Goal: Information Seeking & Learning: Compare options

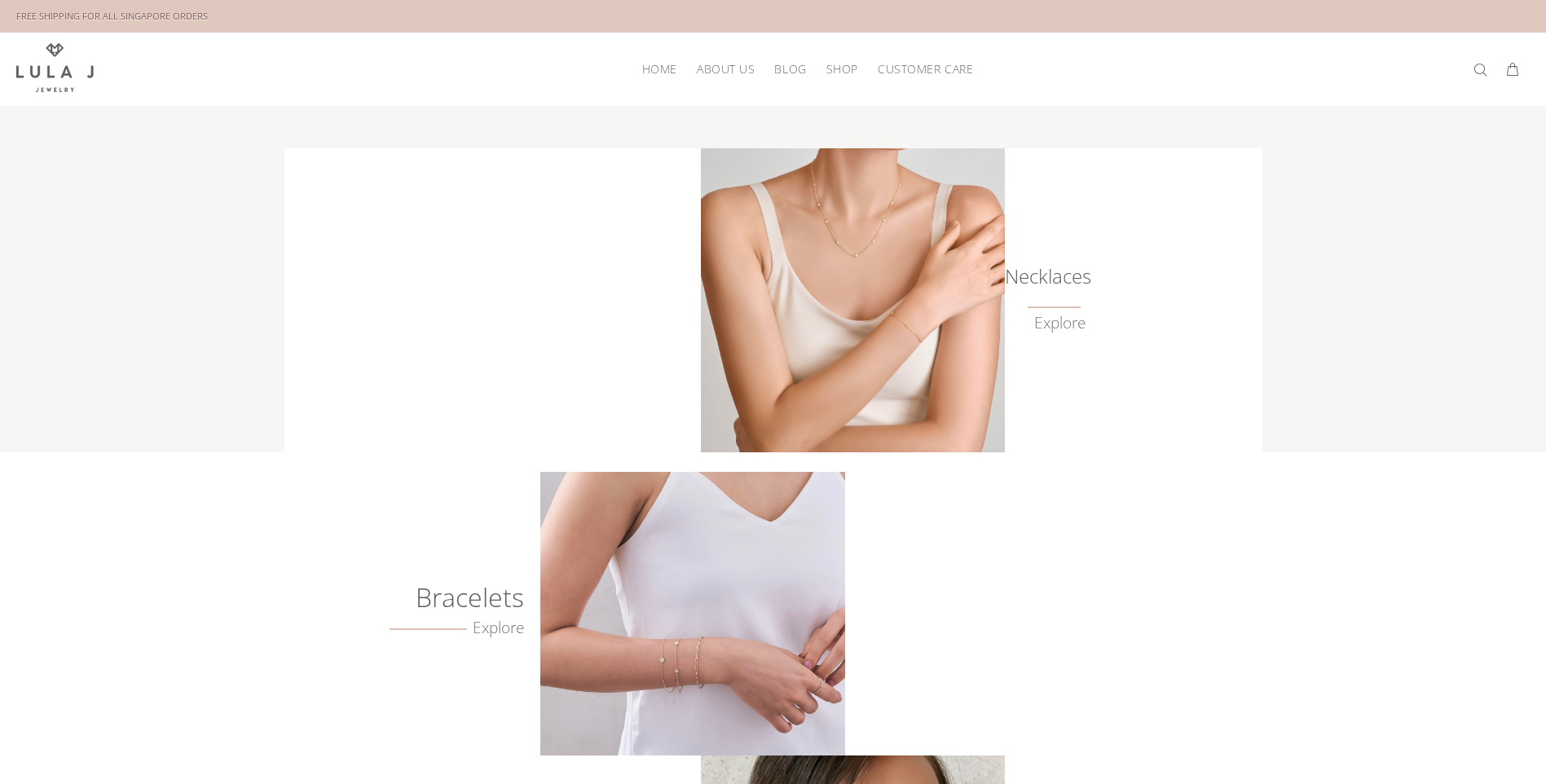
click at [863, 256] on img at bounding box center [853, 300] width 304 height 304
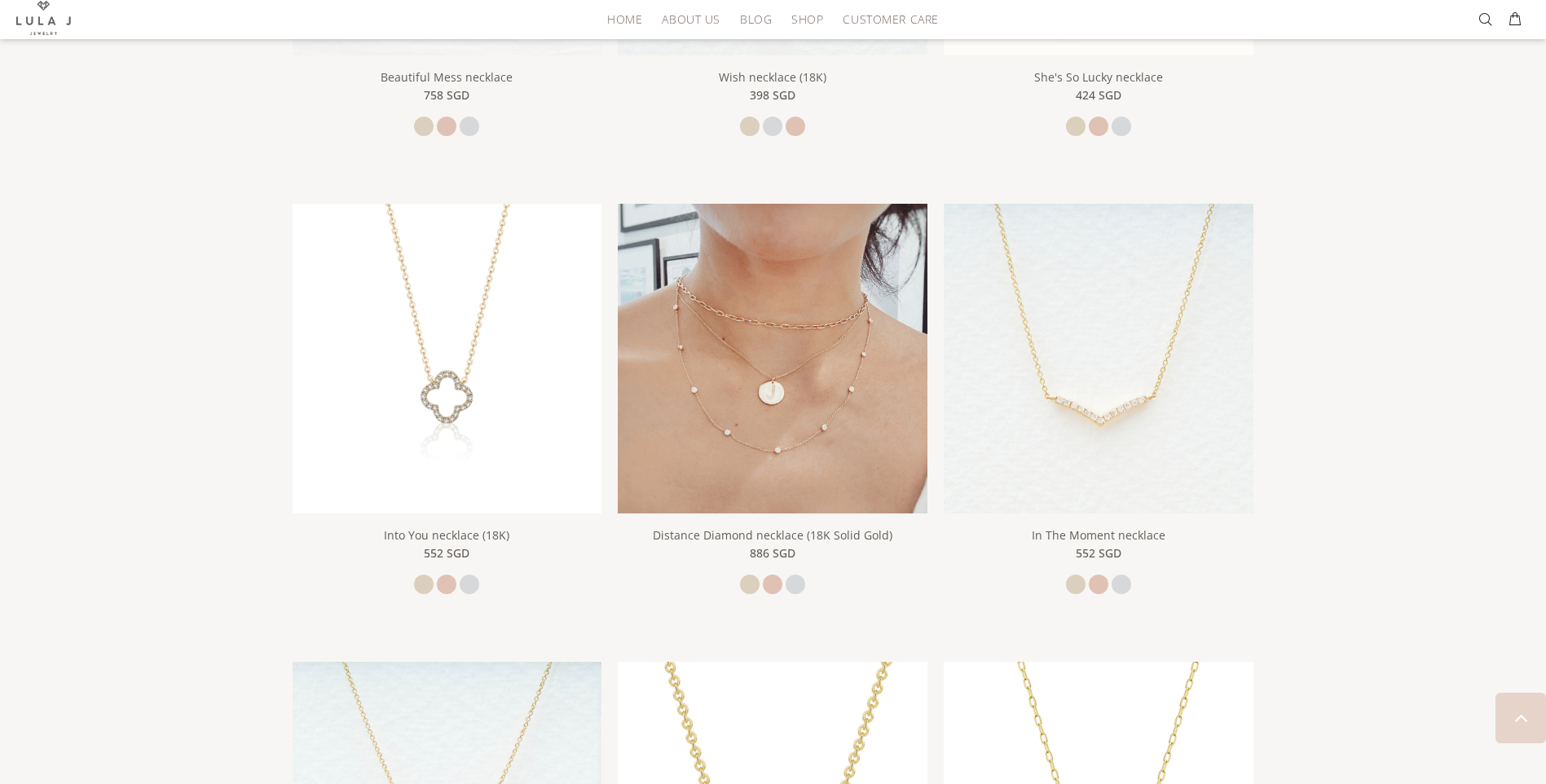
scroll to position [1453, 0]
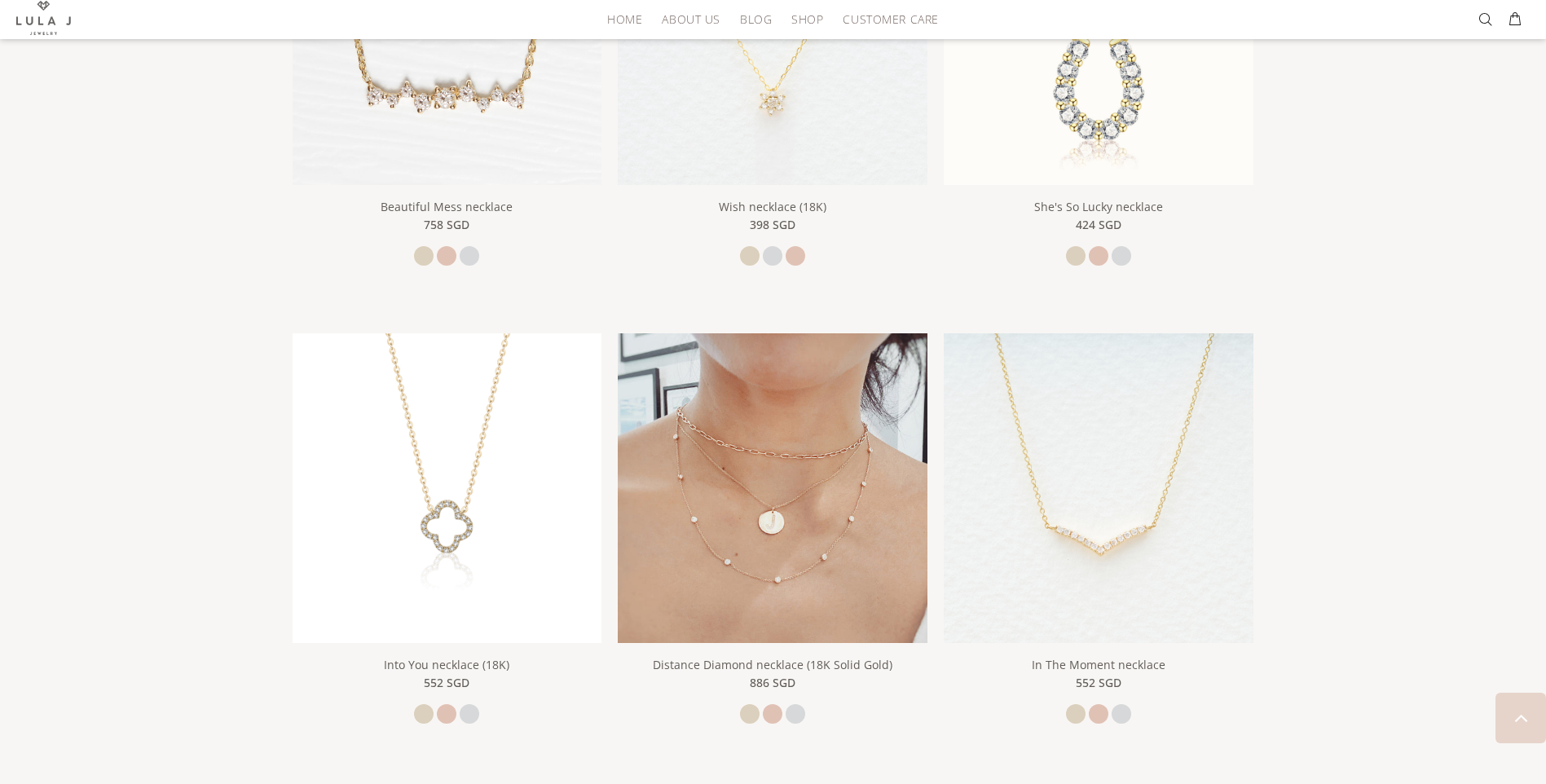
click at [764, 511] on img at bounding box center [773, 489] width 310 height 310
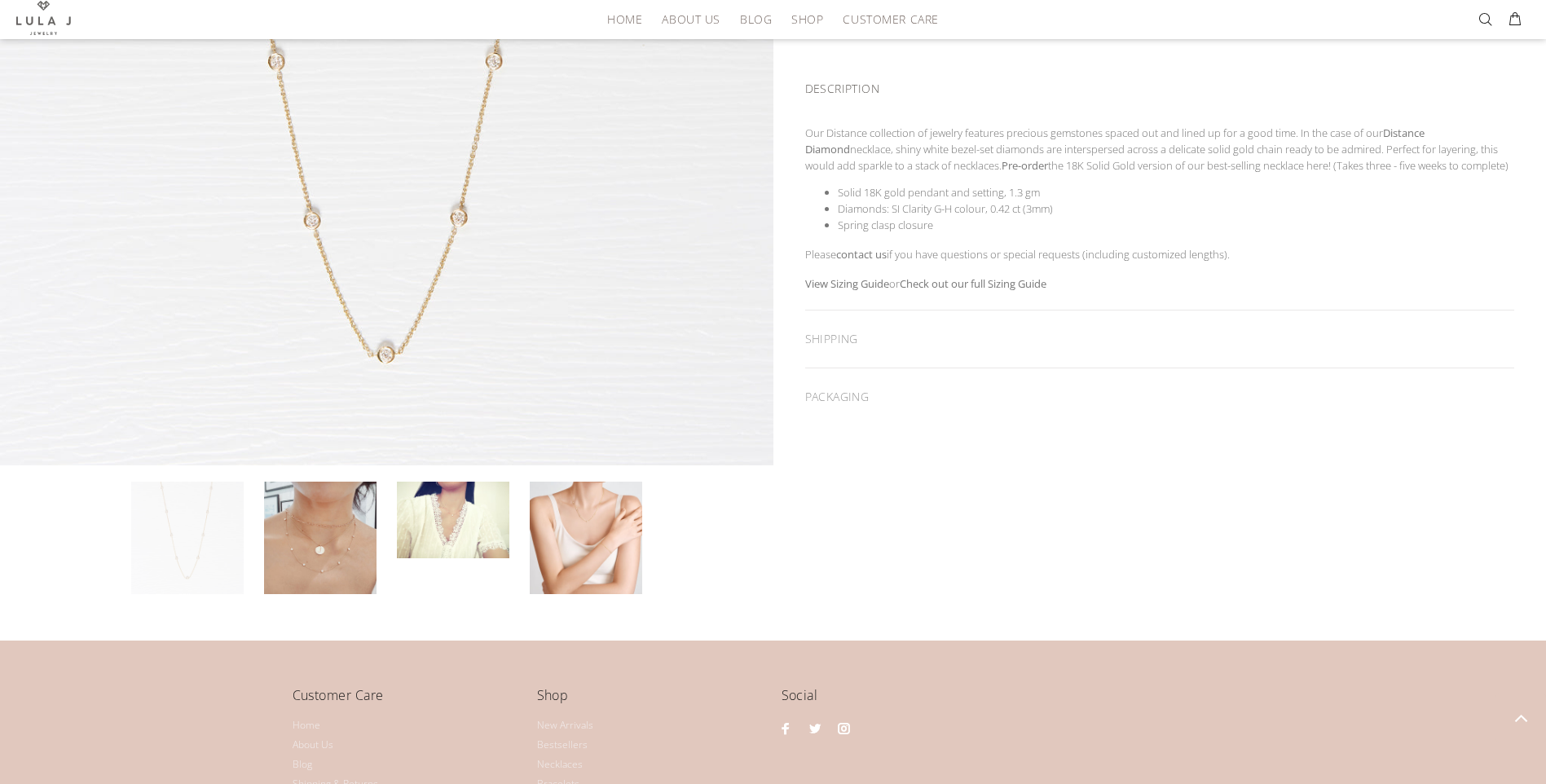
scroll to position [489, 0]
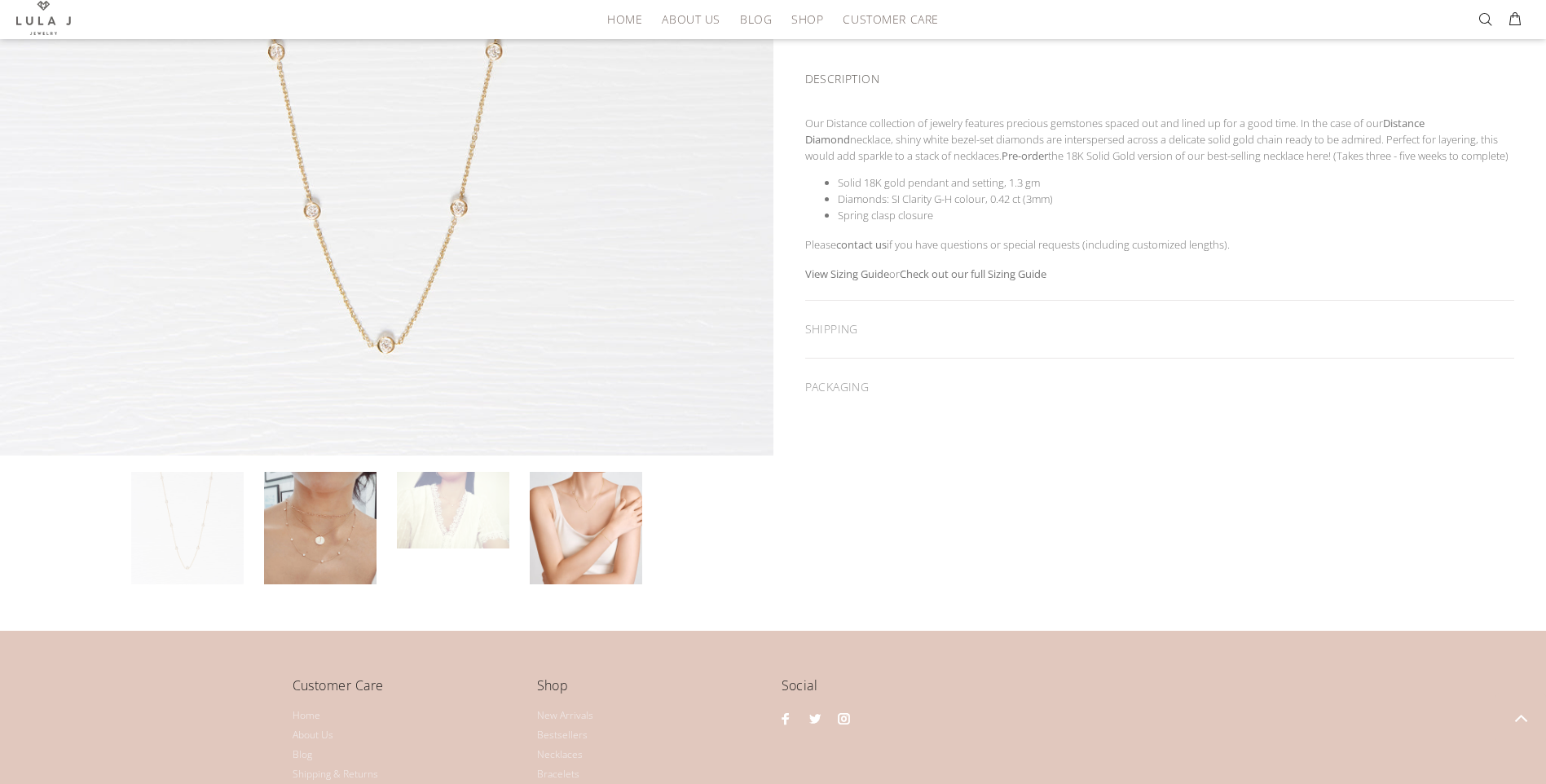
click at [473, 531] on link at bounding box center [453, 510] width 113 height 76
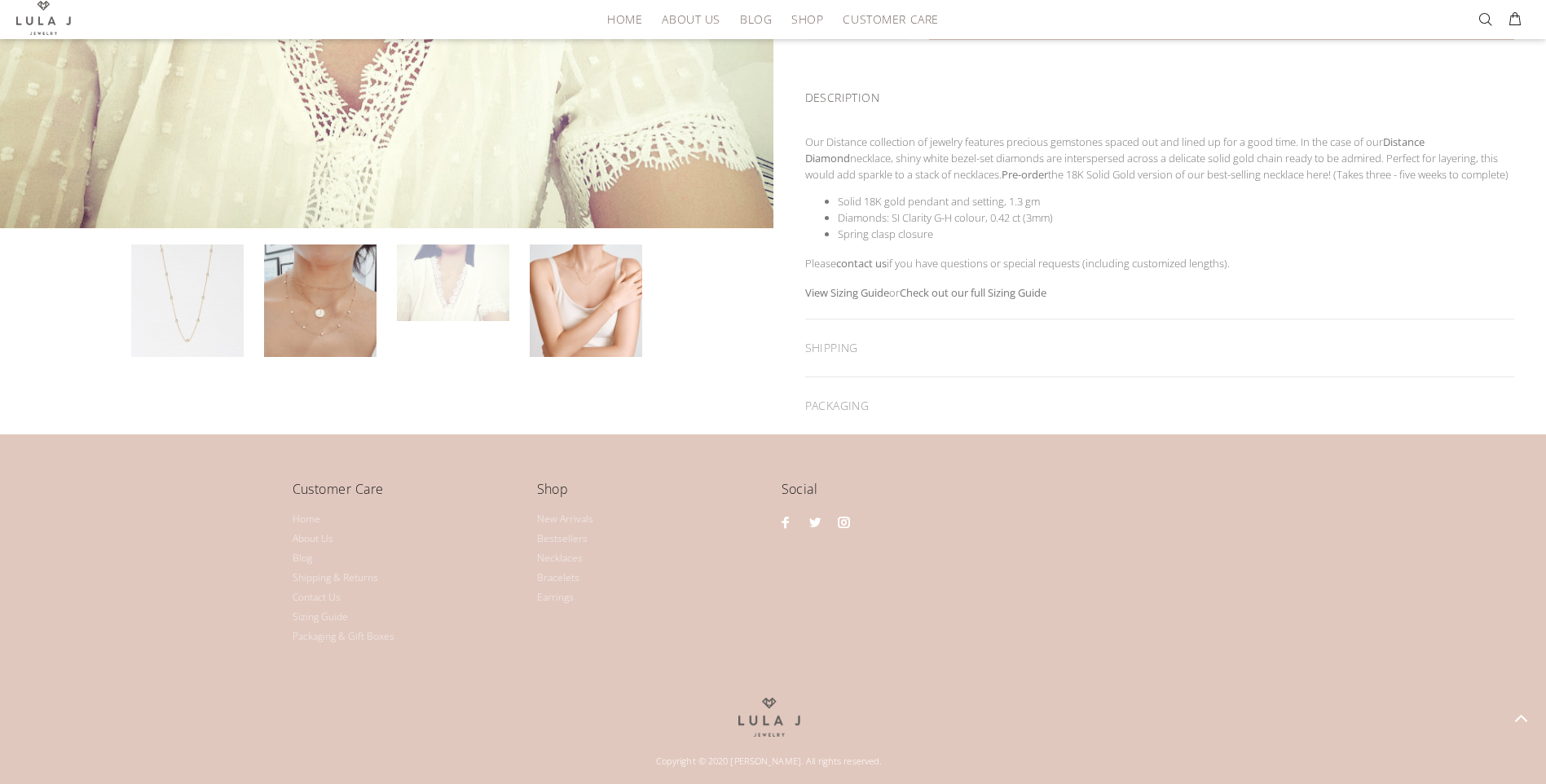
scroll to position [470, 0]
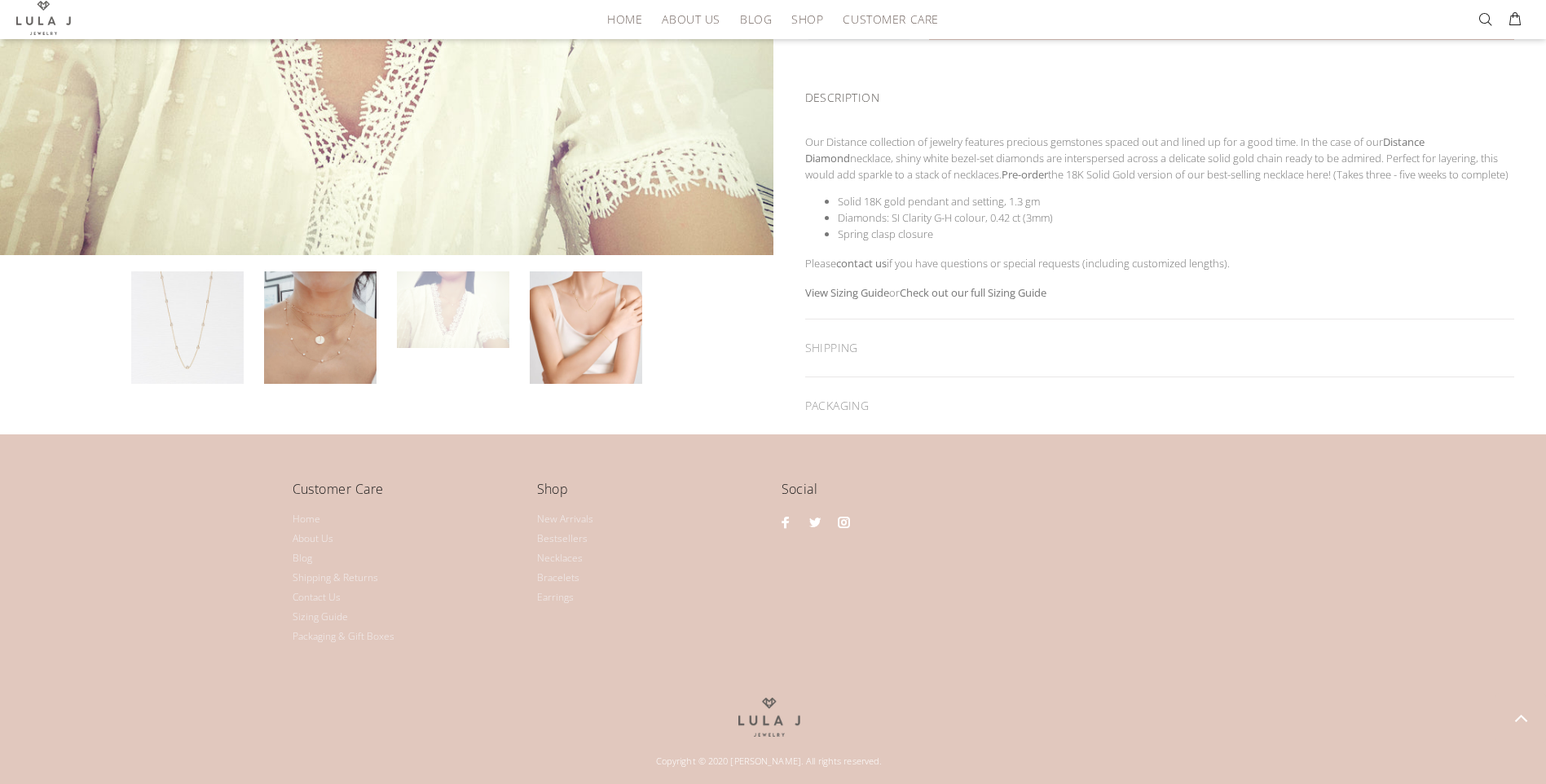
click at [295, 323] on div at bounding box center [386, 114] width 773 height 773
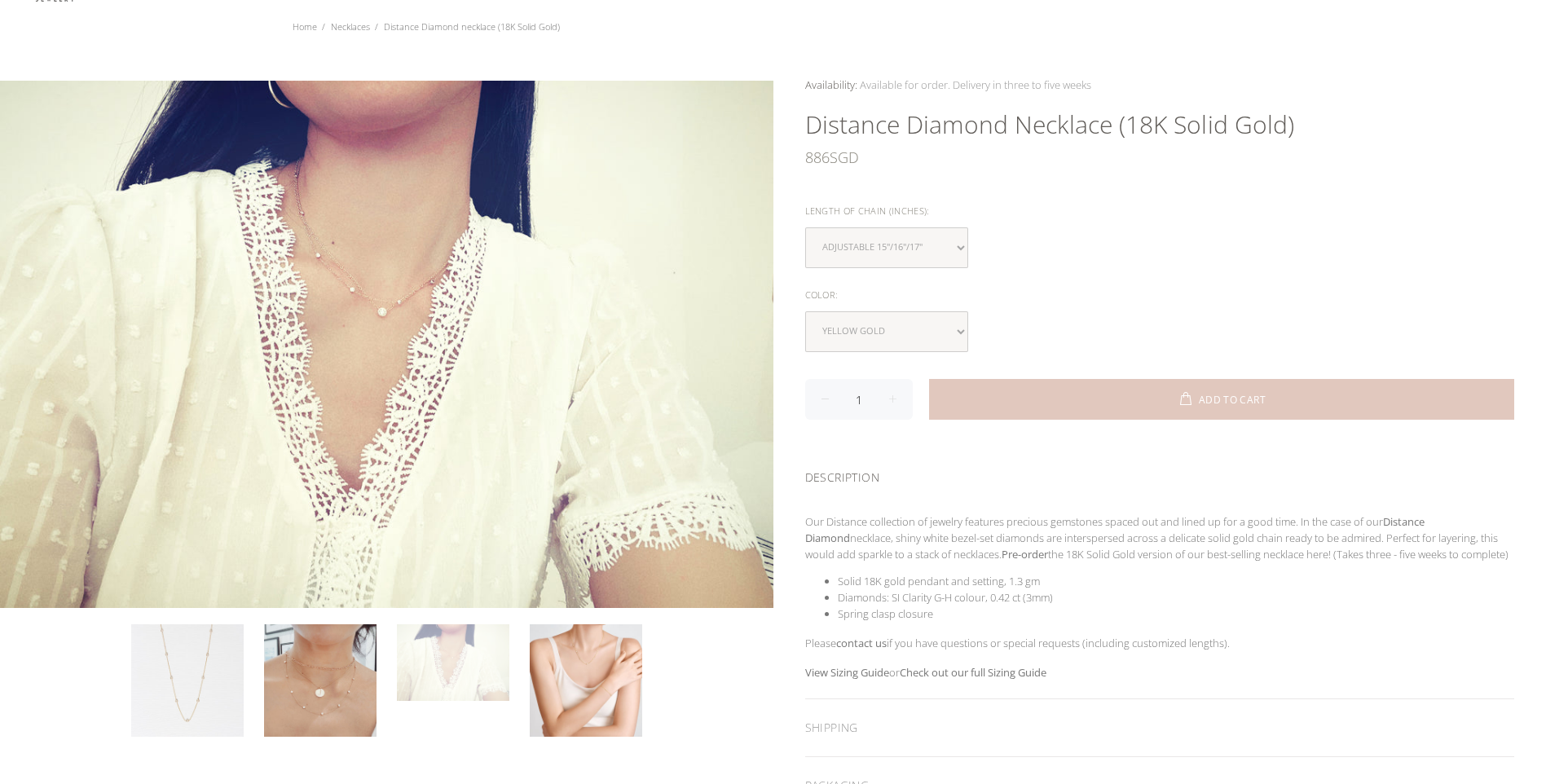
scroll to position [63, 0]
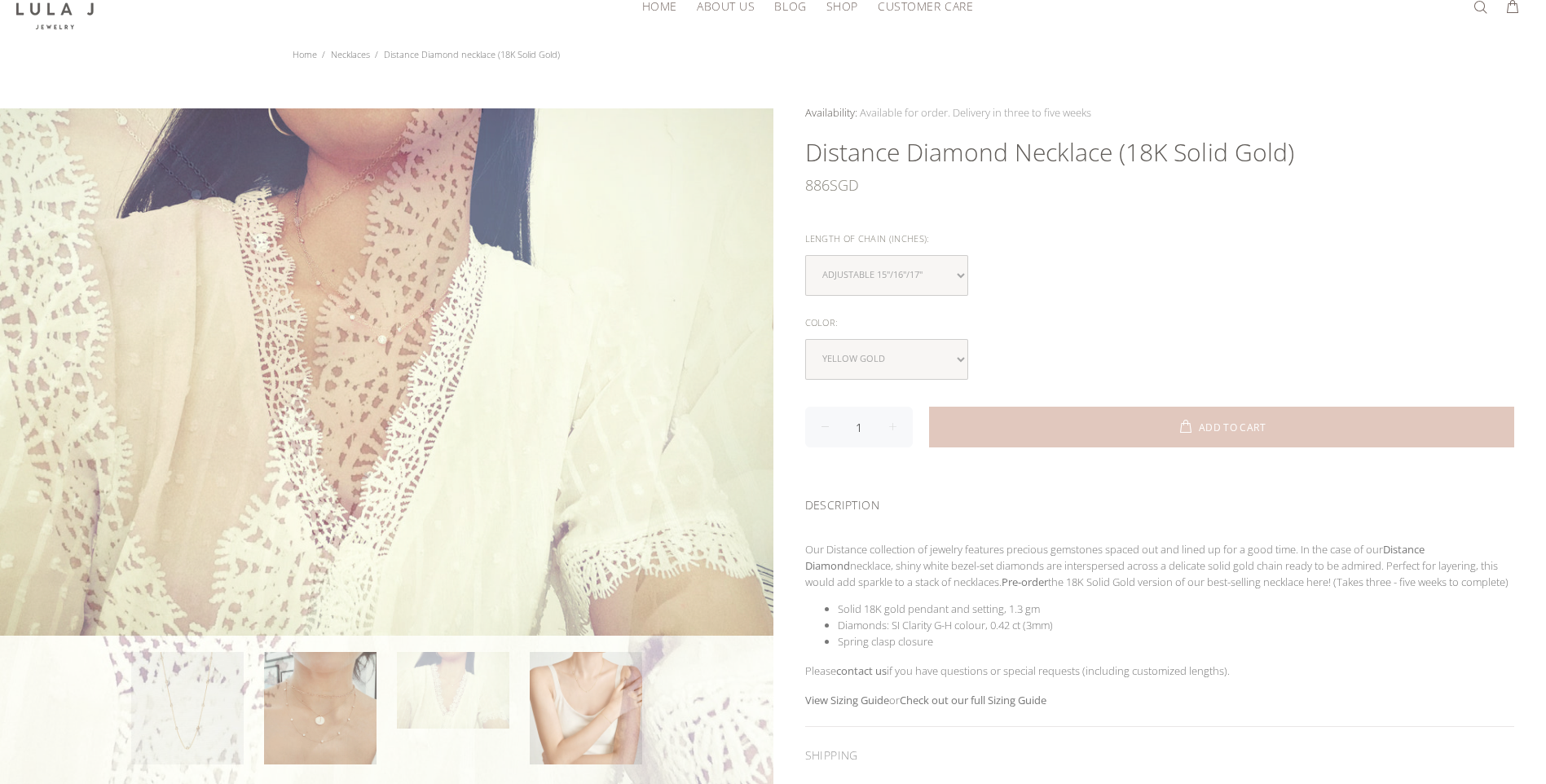
click at [596, 714] on div at bounding box center [386, 494] width 773 height 773
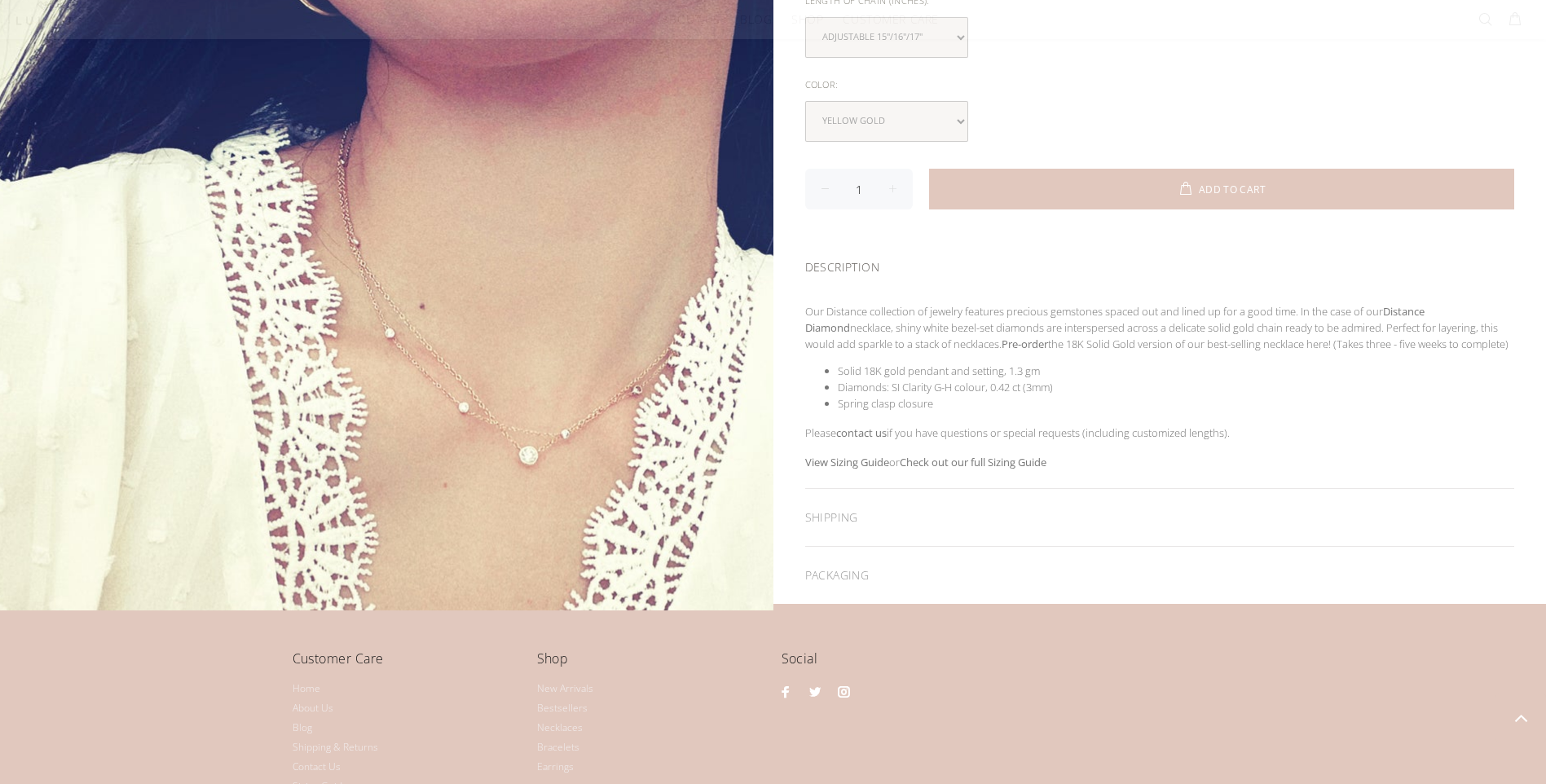
scroll to position [470, 0]
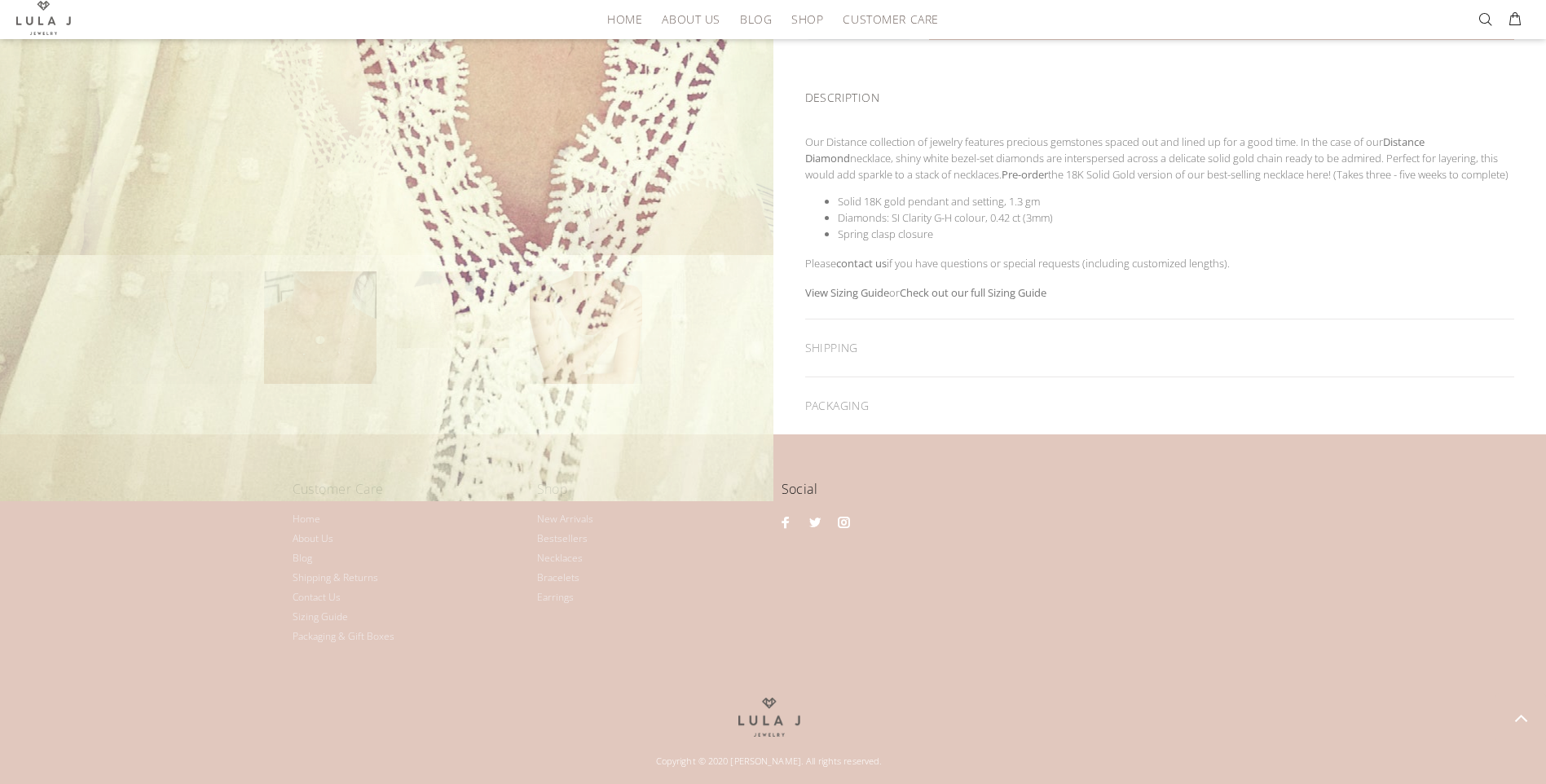
click at [284, 172] on div at bounding box center [386, 114] width 773 height 773
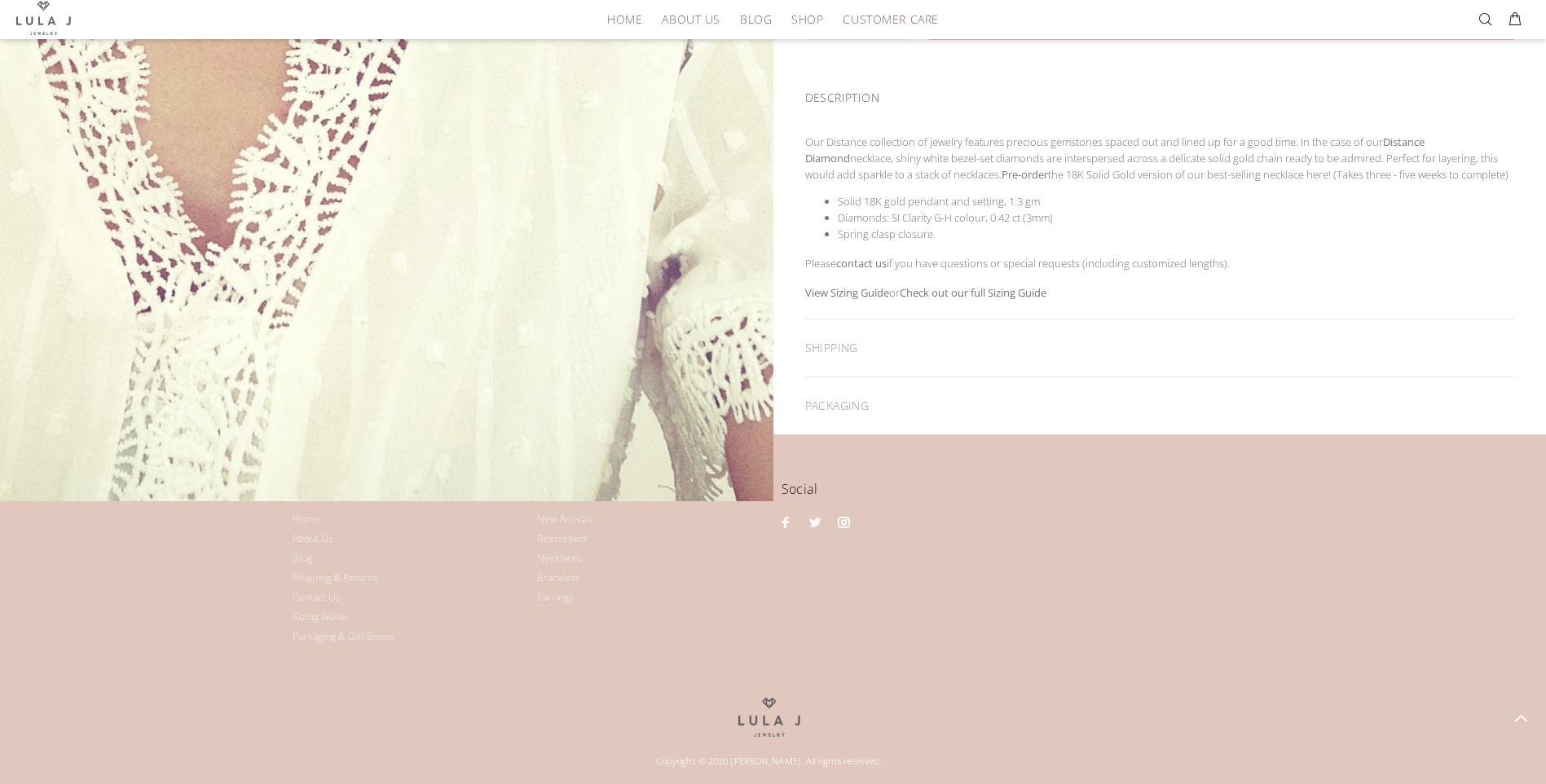
click at [433, 251] on div at bounding box center [386, 114] width 773 height 773
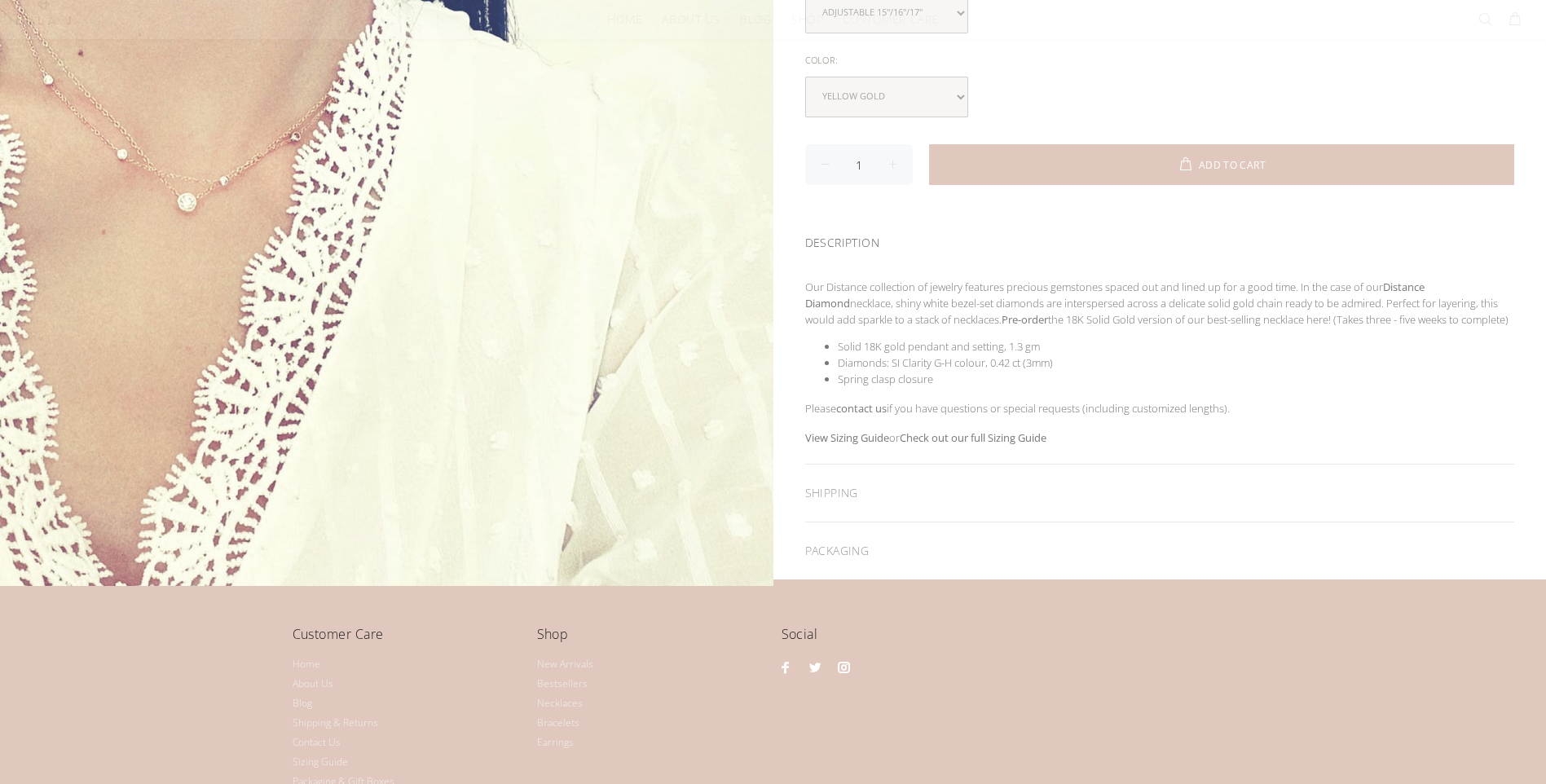
scroll to position [326, 0]
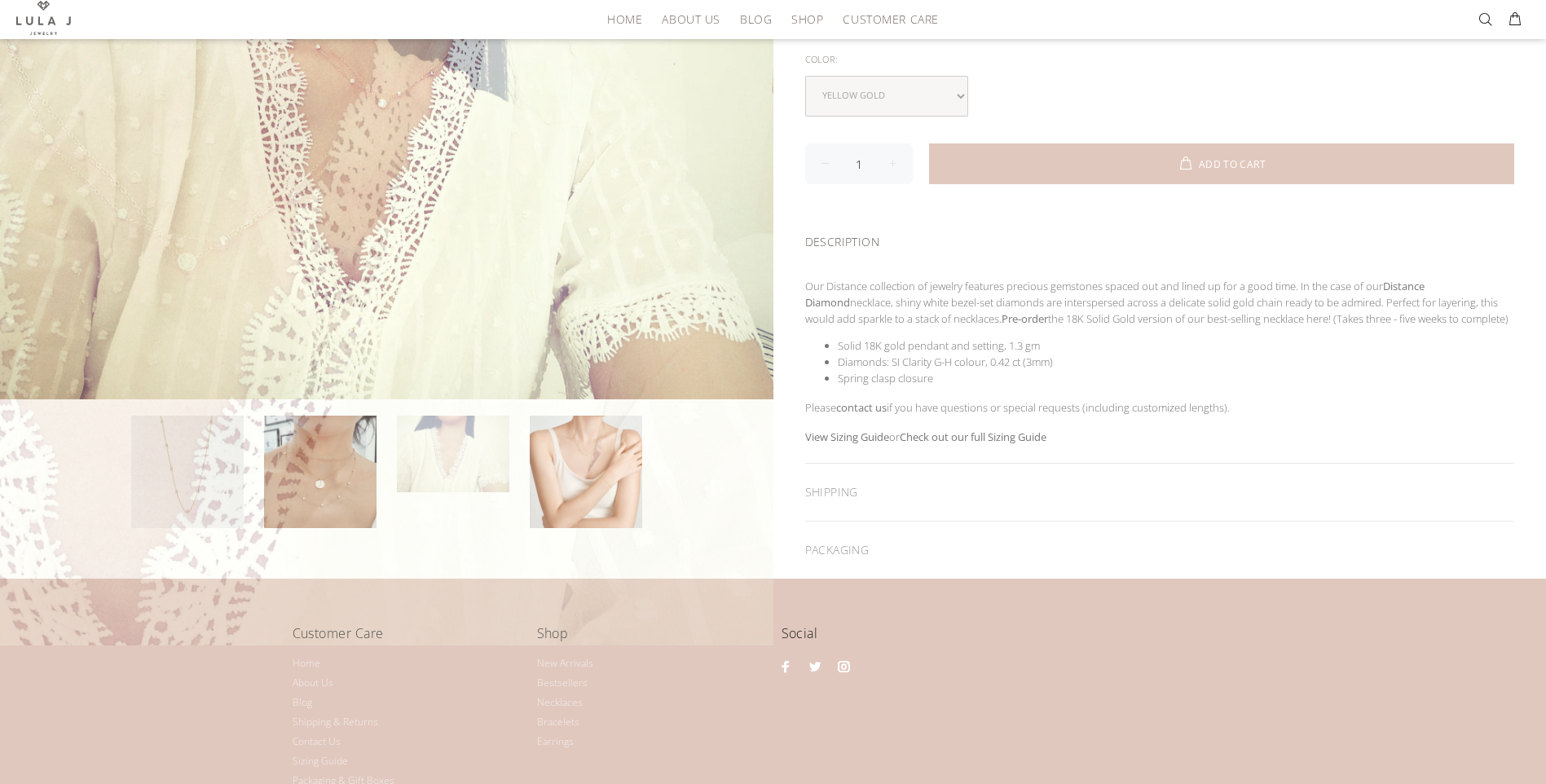
click at [588, 490] on div at bounding box center [386, 258] width 773 height 773
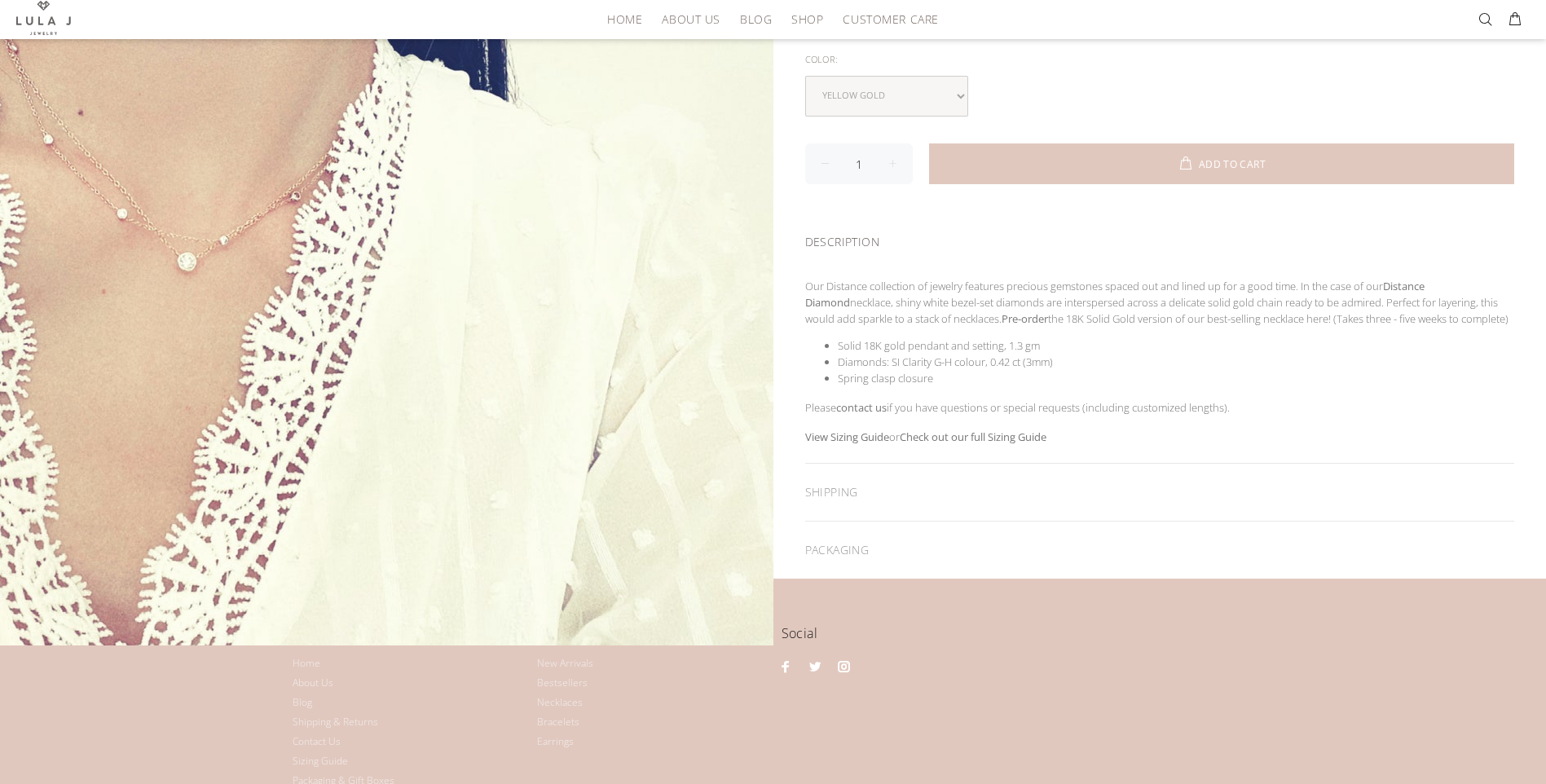
click at [588, 490] on div at bounding box center [386, 258] width 773 height 773
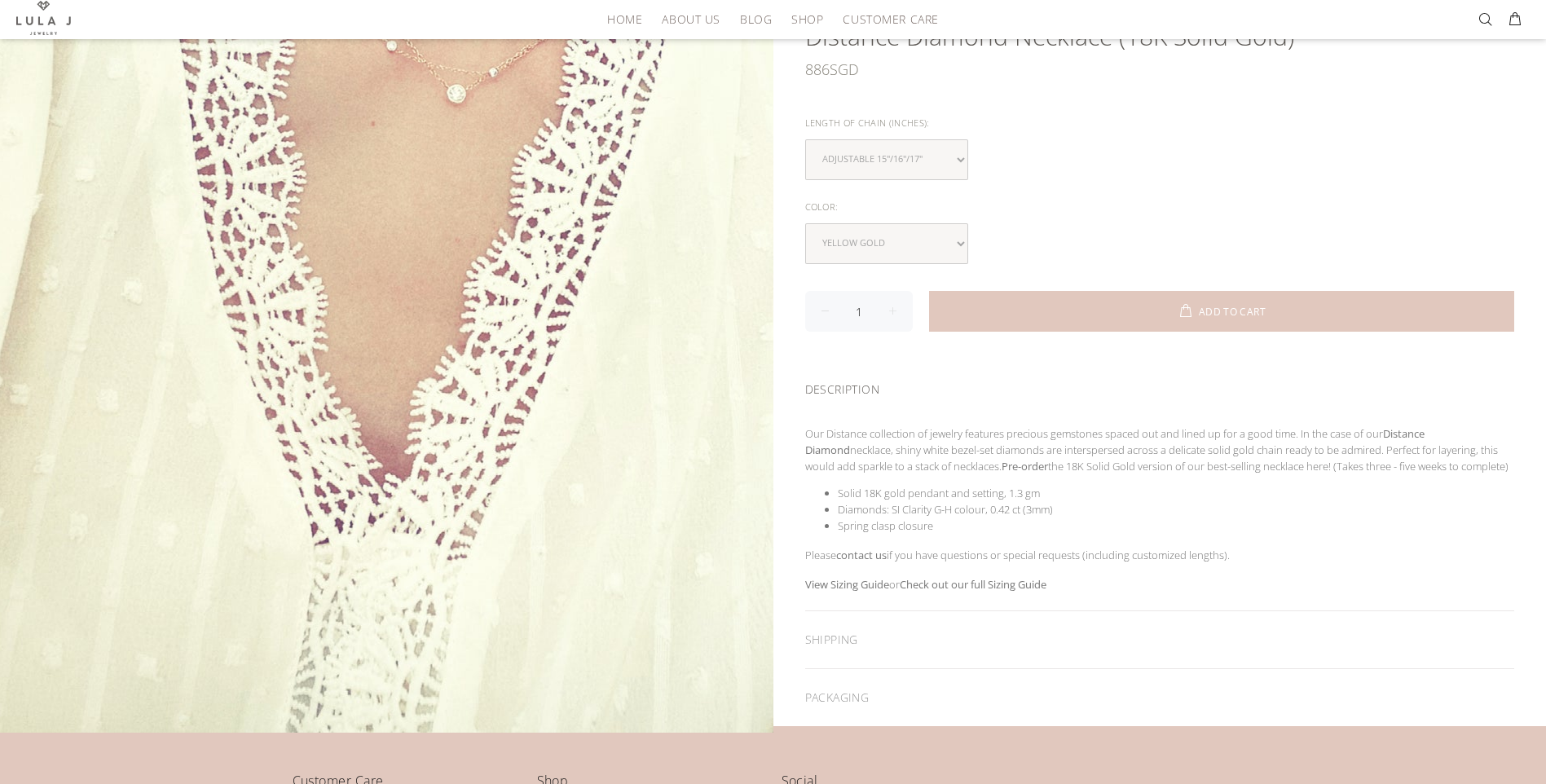
scroll to position [0, 0]
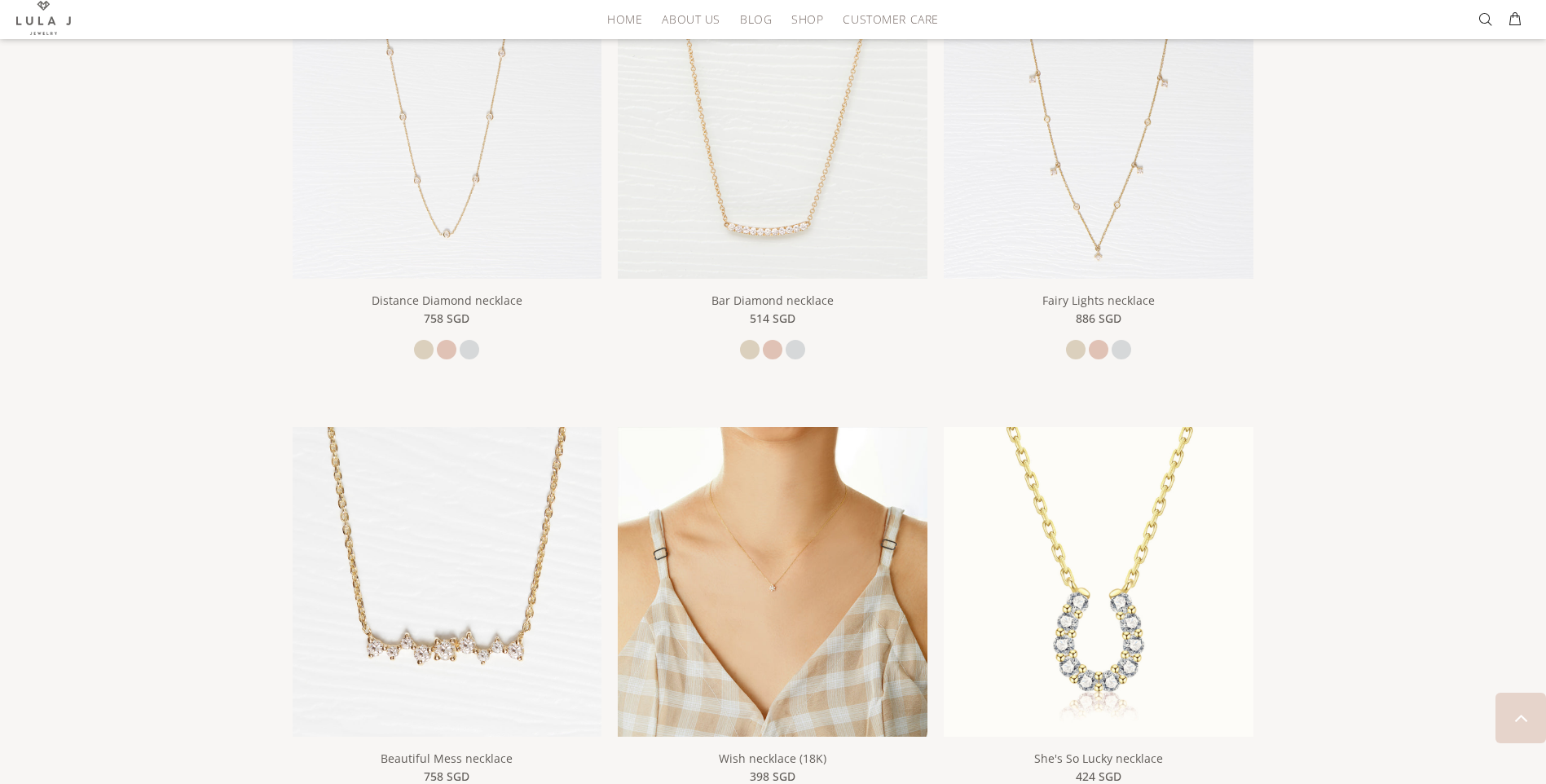
scroll to position [700, 0]
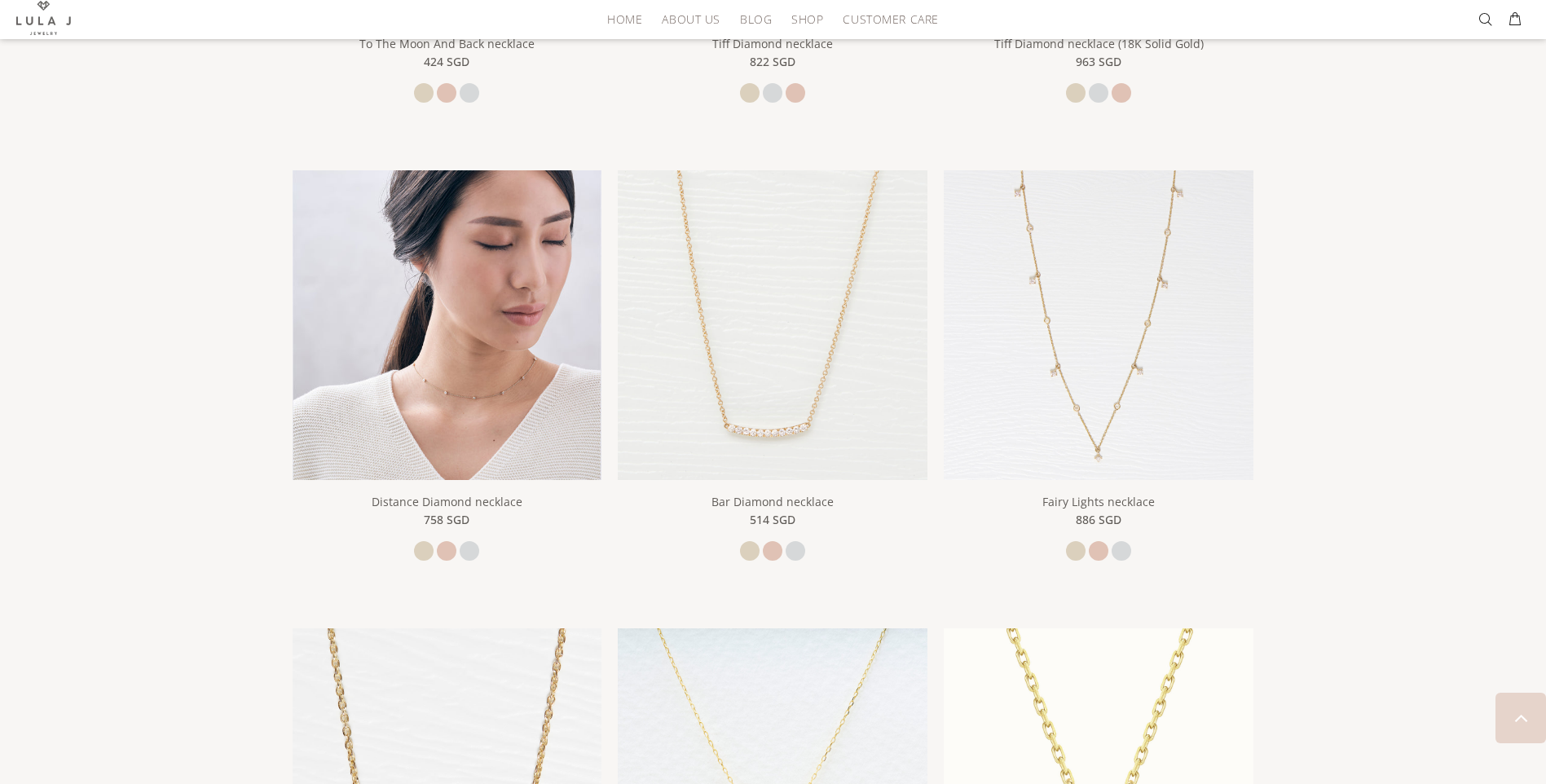
click at [516, 346] on img at bounding box center [447, 325] width 310 height 310
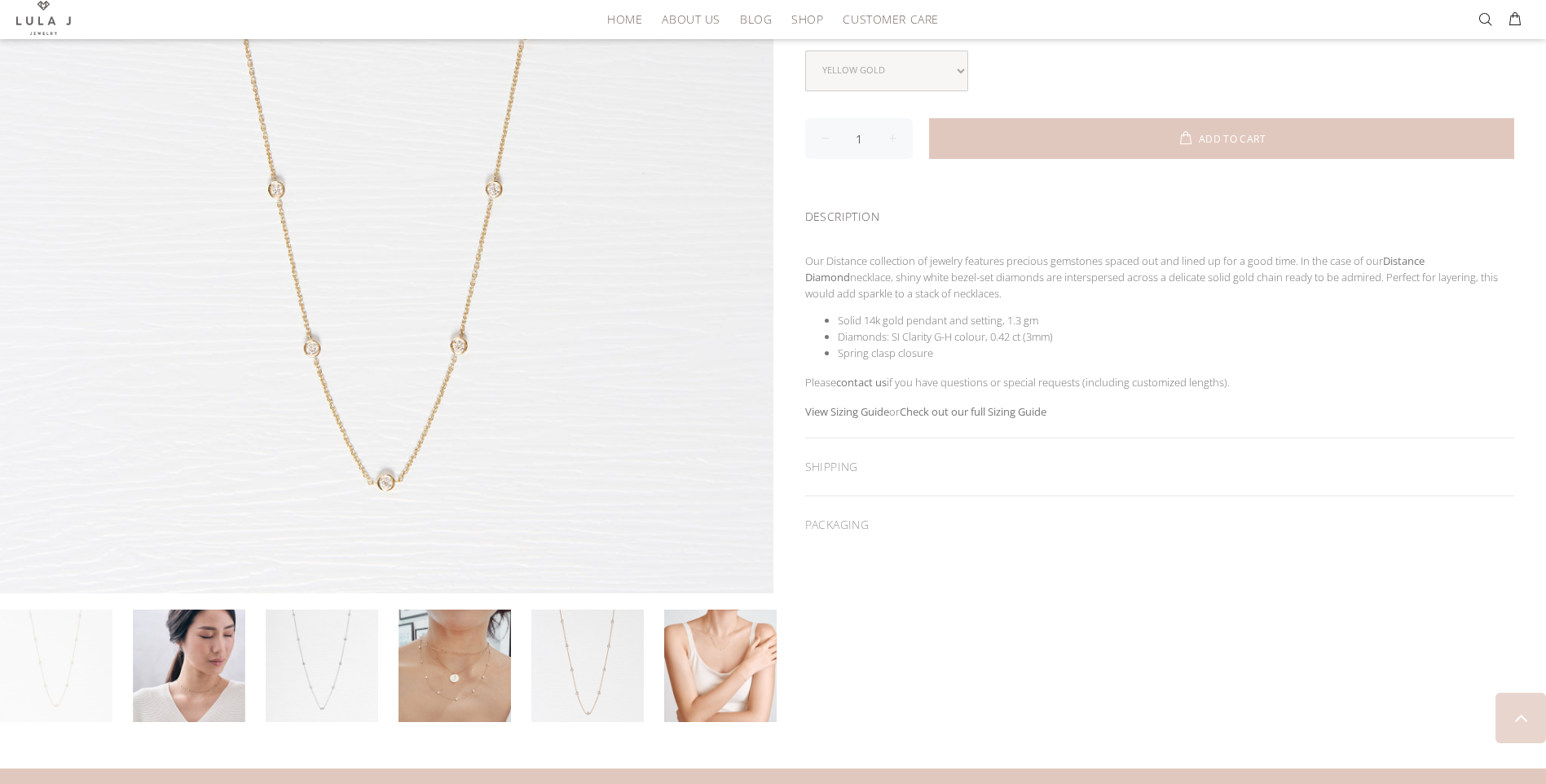
scroll to position [489, 0]
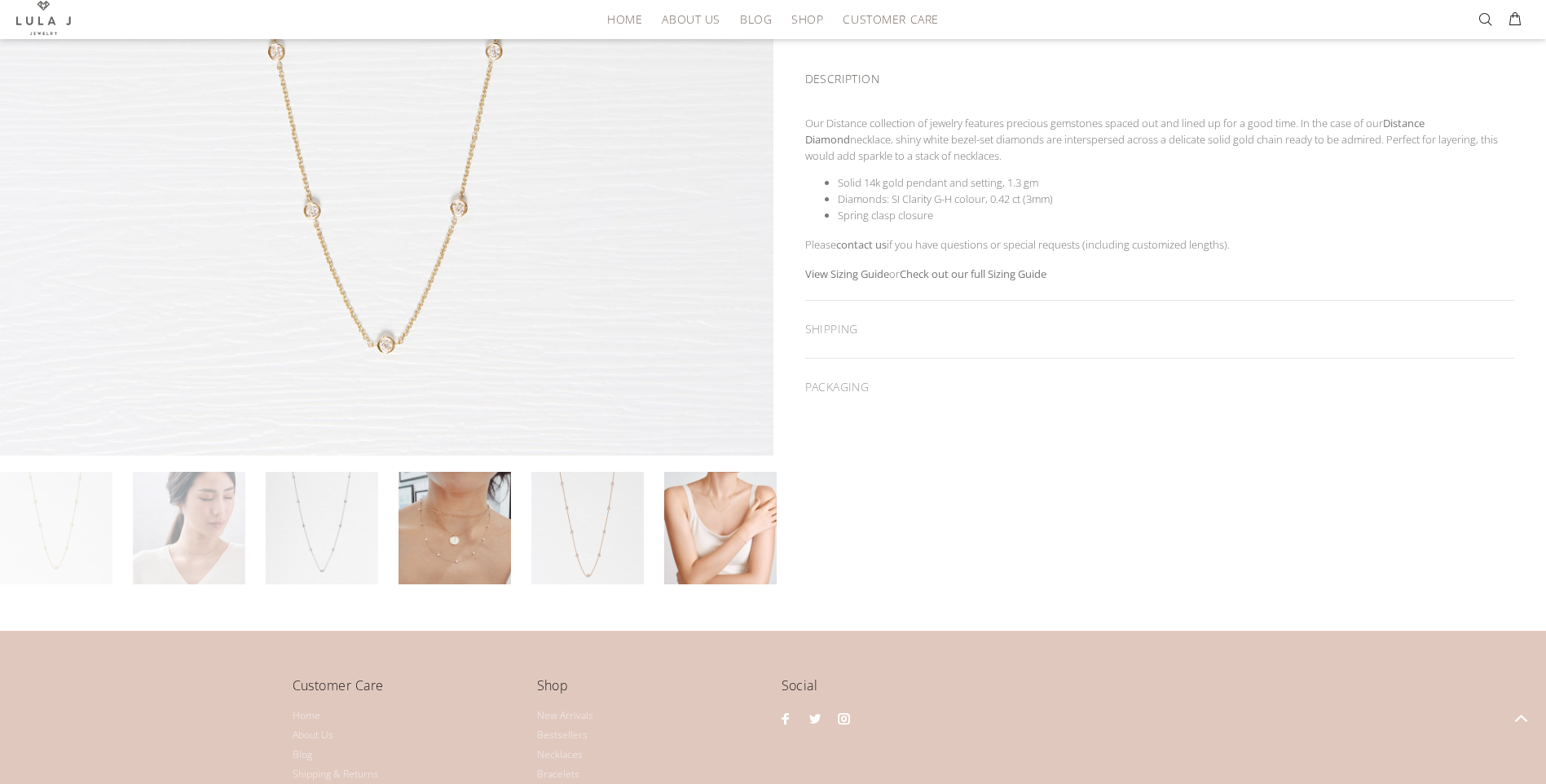
click at [212, 530] on link at bounding box center [189, 528] width 113 height 113
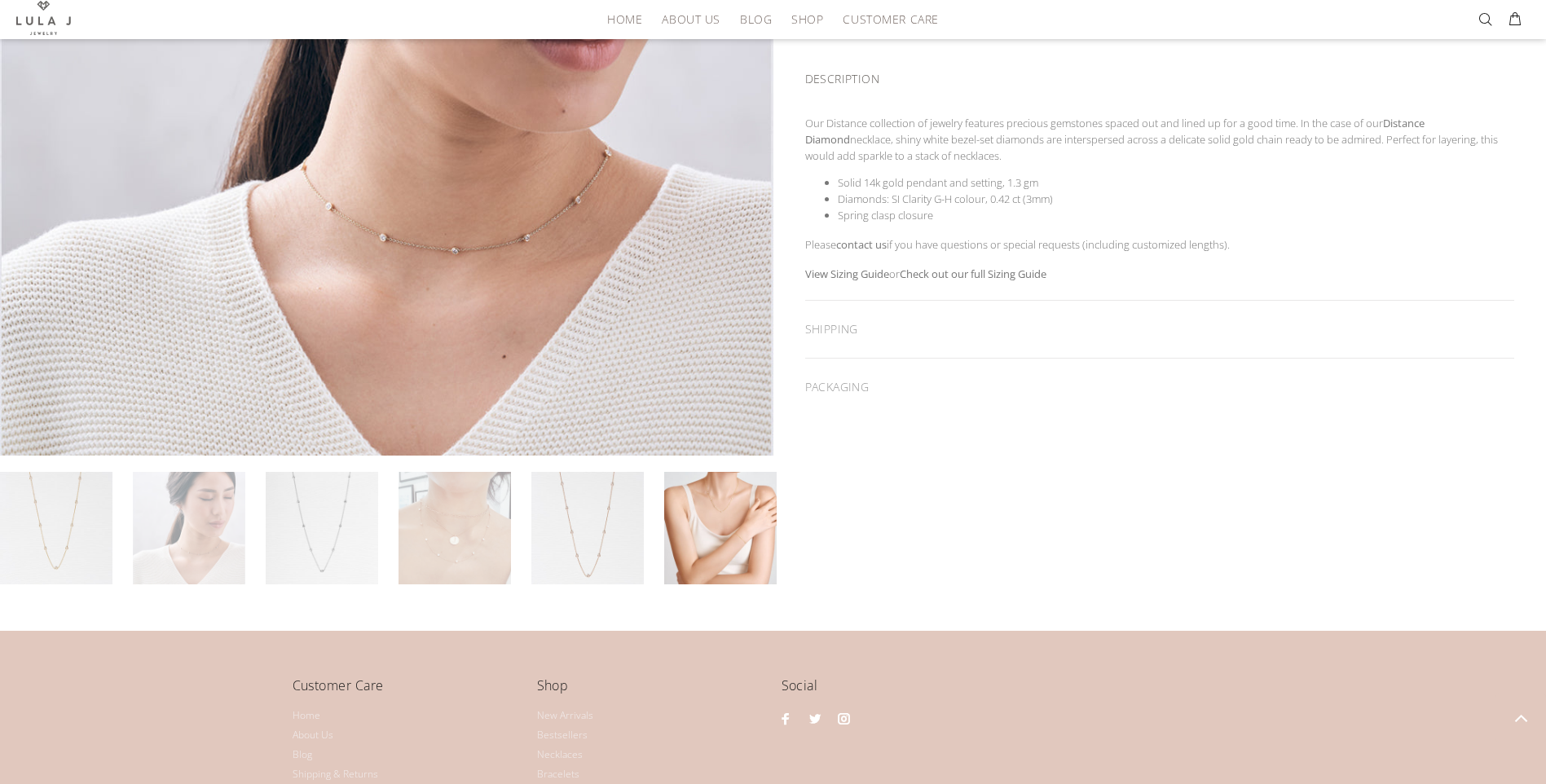
click at [452, 530] on link at bounding box center [455, 528] width 113 height 113
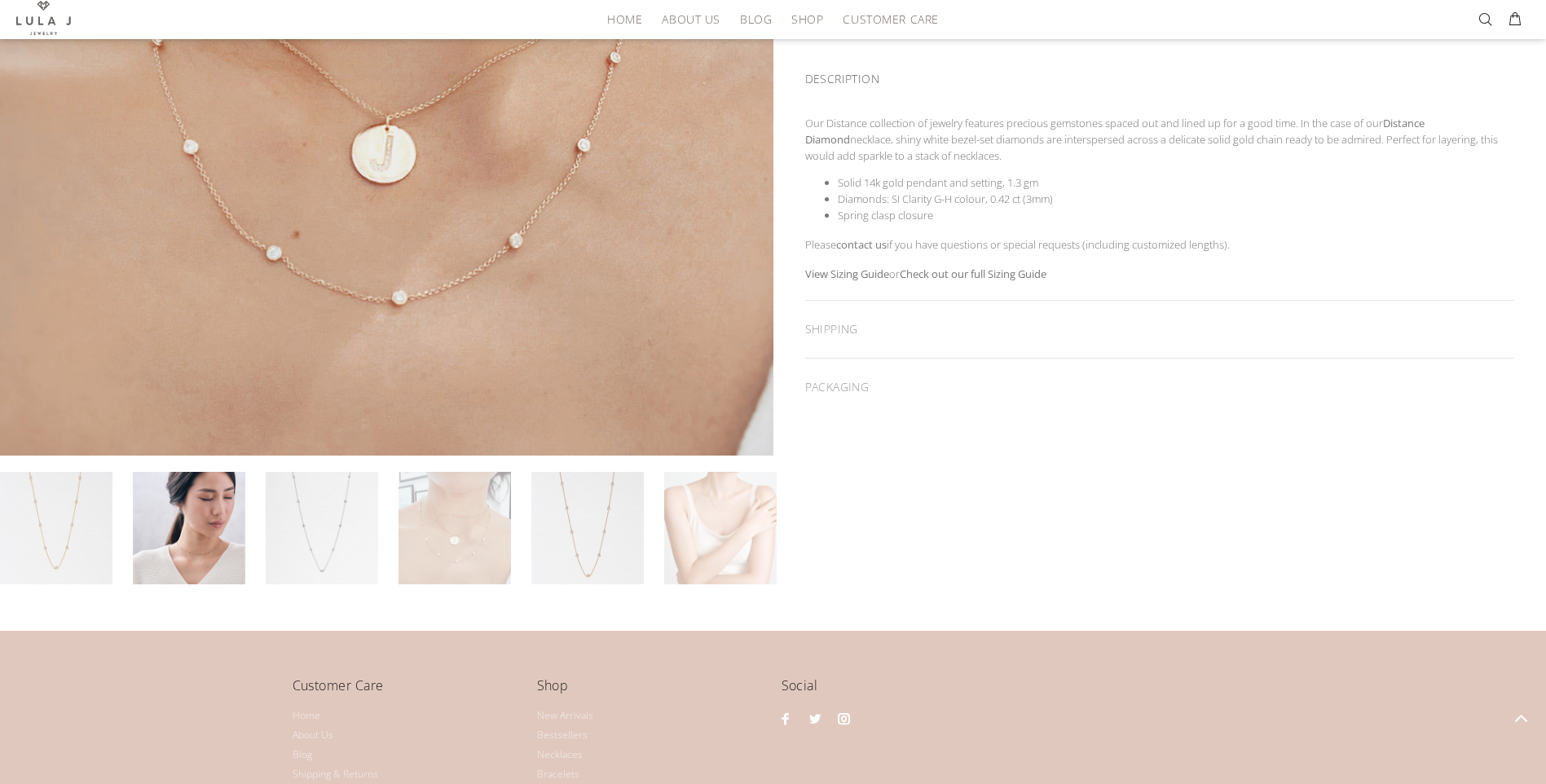
click at [688, 529] on link at bounding box center [721, 528] width 113 height 113
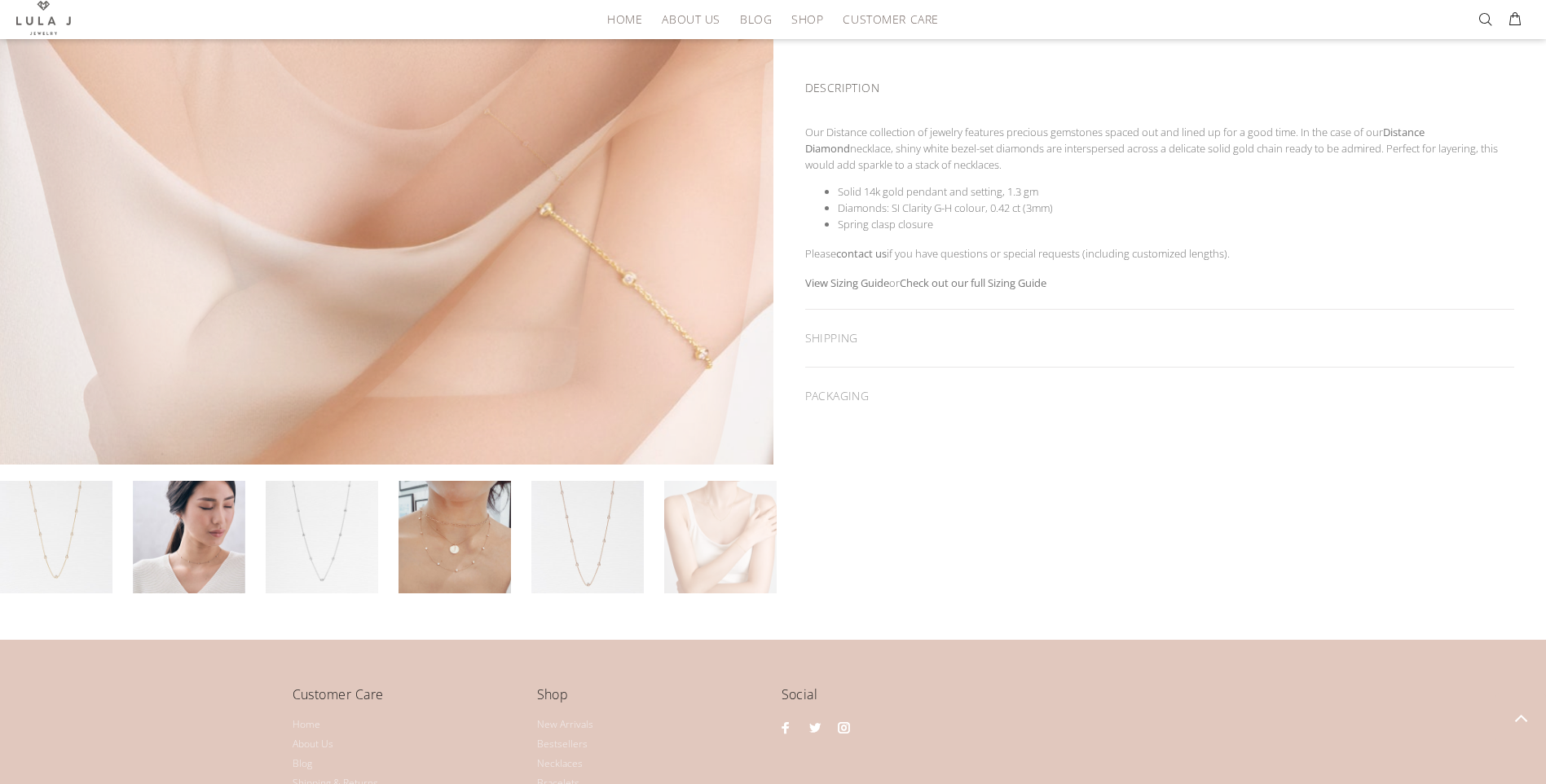
scroll to position [571, 0]
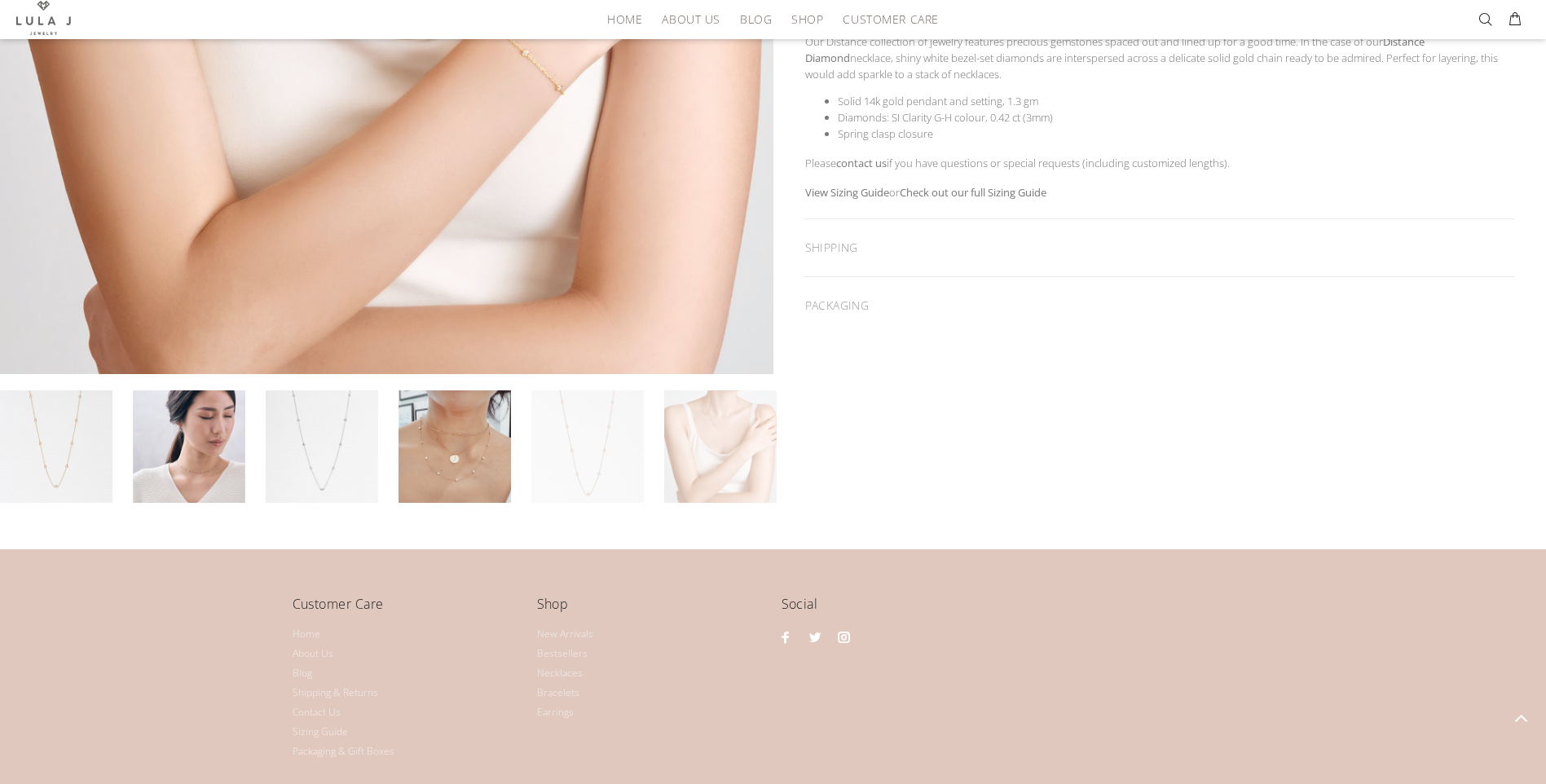
click at [560, 436] on link at bounding box center [588, 446] width 113 height 113
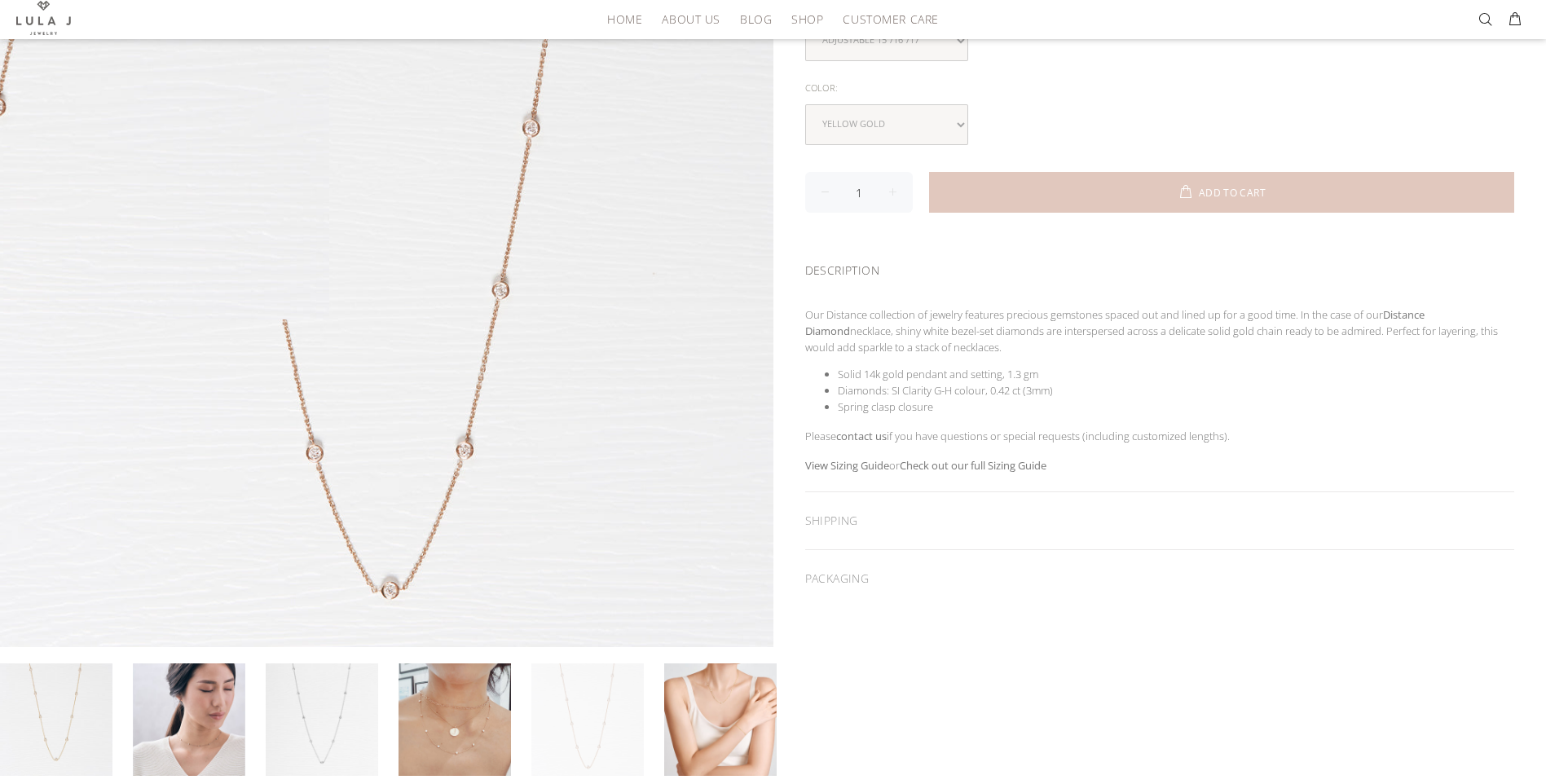
scroll to position [326, 0]
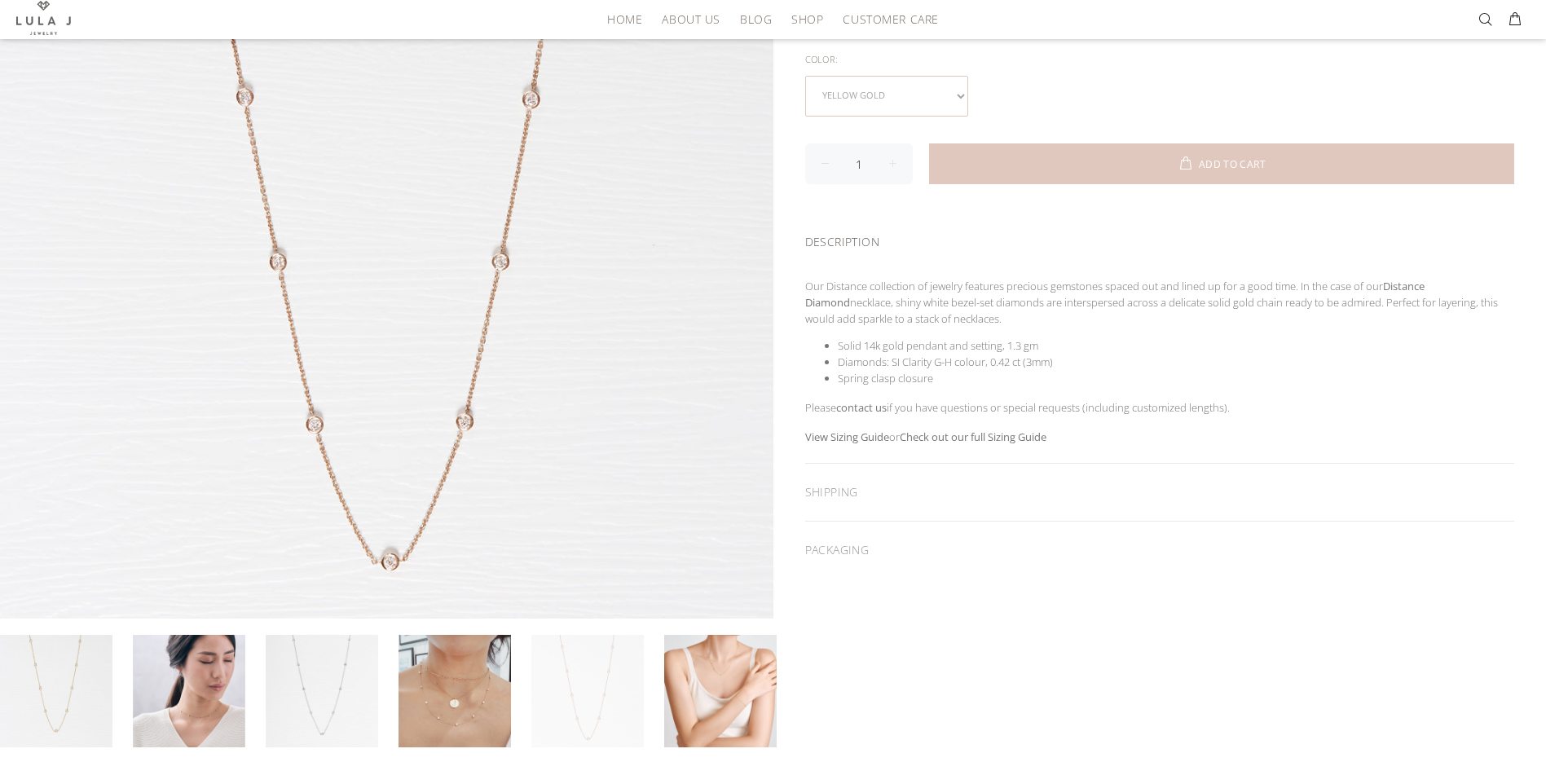
click at [959, 93] on select "yellow gold rose gold white gold" at bounding box center [886, 96] width 163 height 41
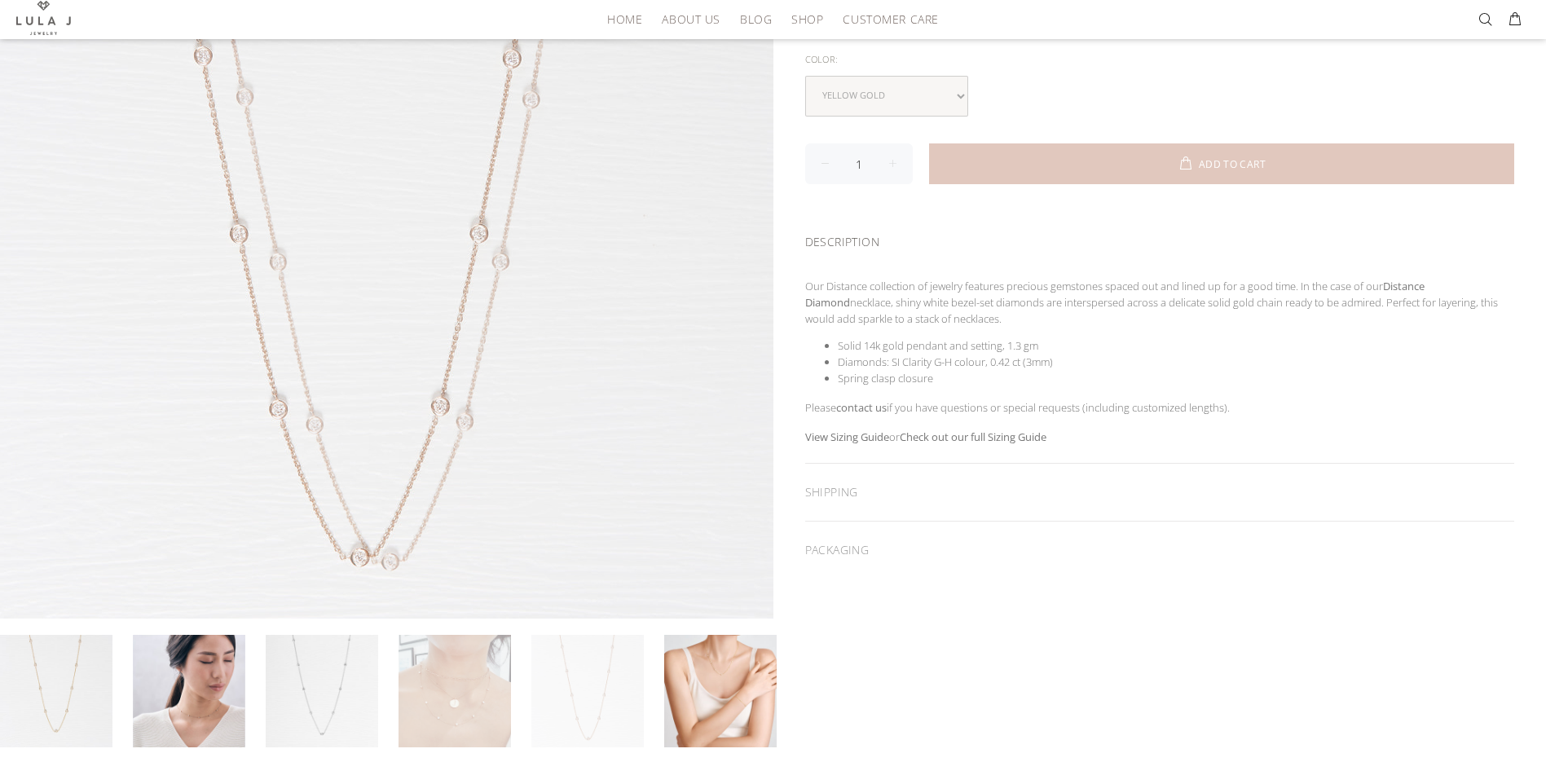
click at [458, 683] on link at bounding box center [455, 691] width 113 height 113
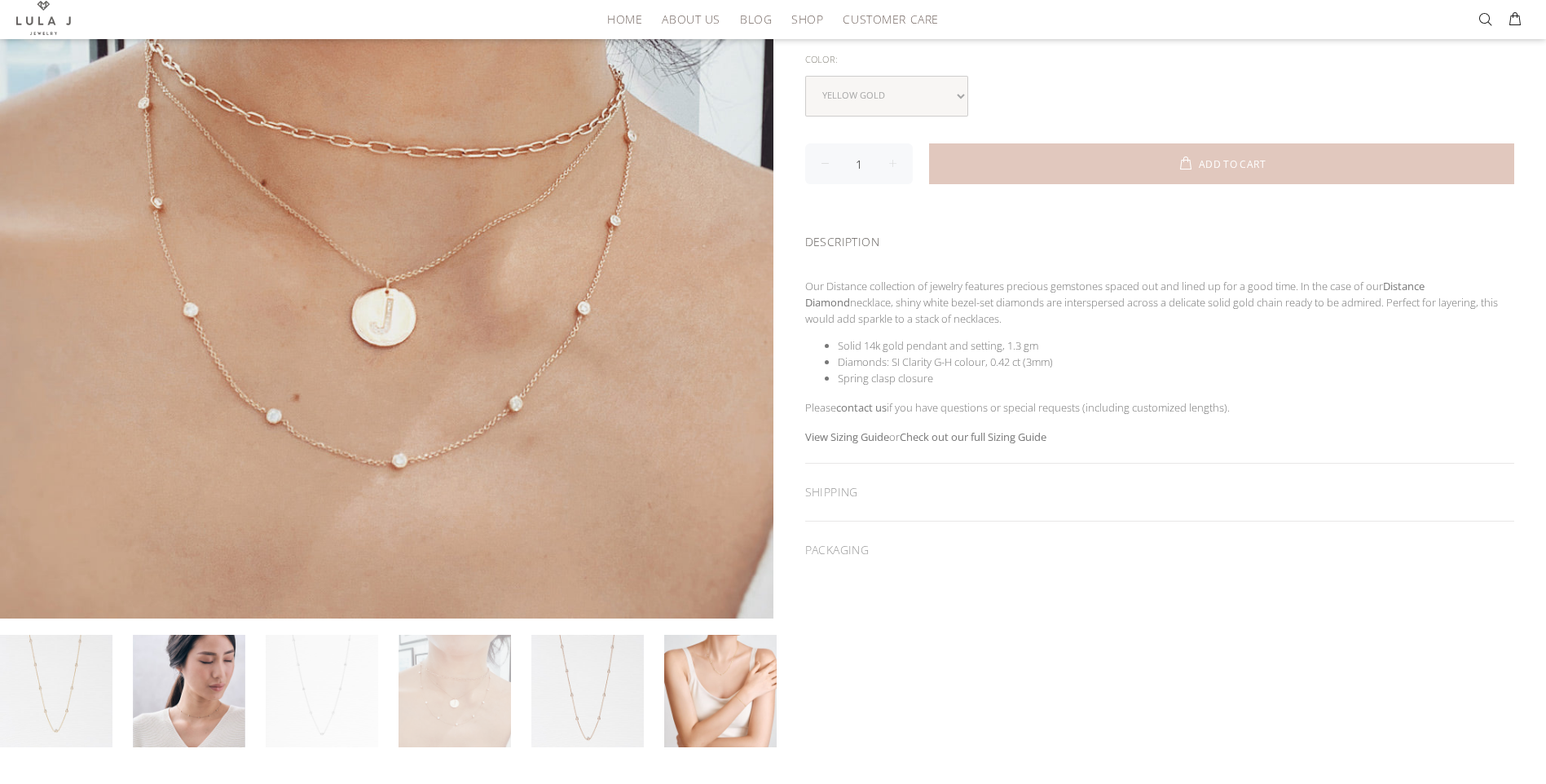
click at [332, 675] on link at bounding box center [322, 691] width 113 height 113
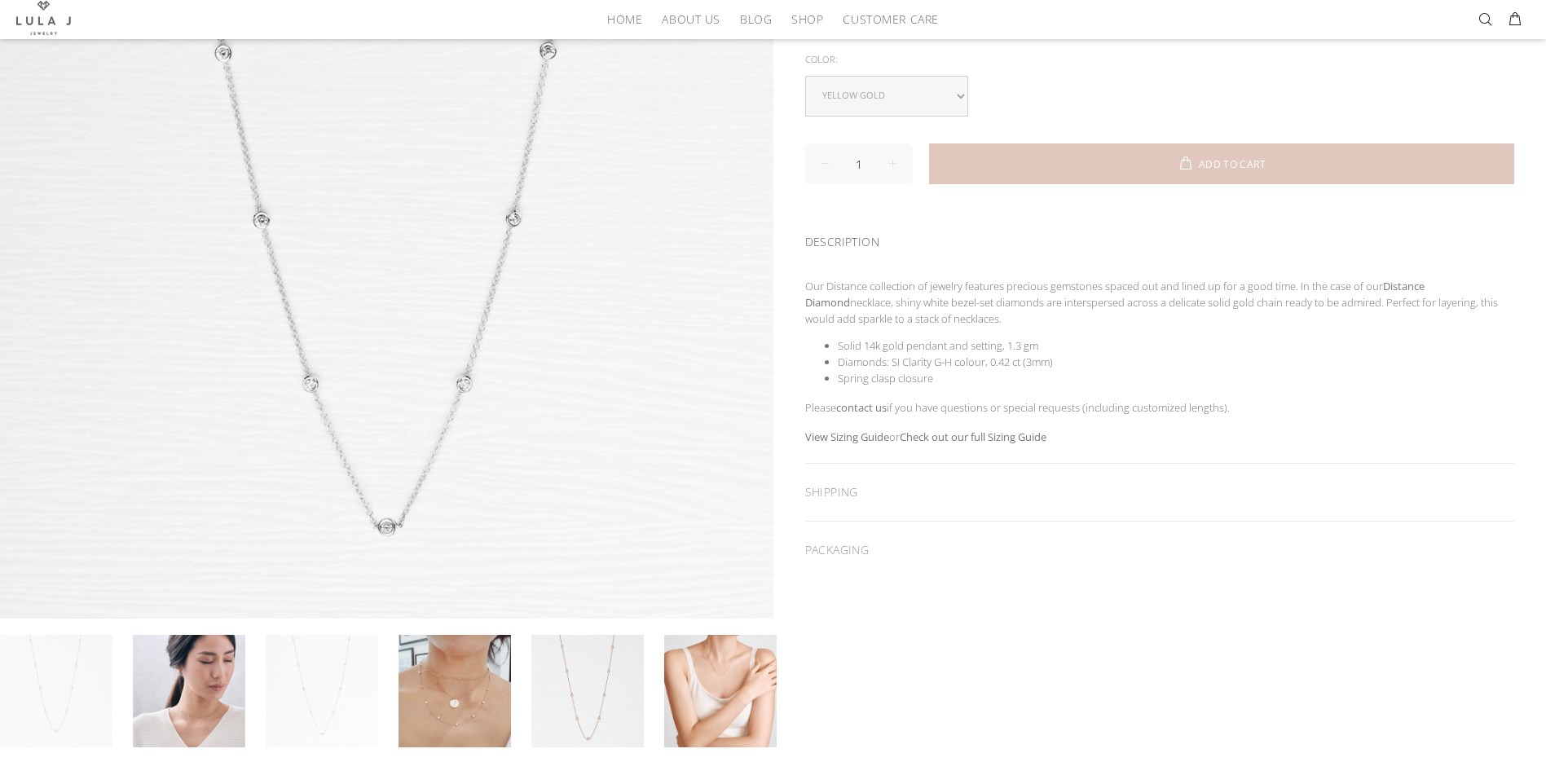
click at [84, 677] on link at bounding box center [56, 691] width 113 height 113
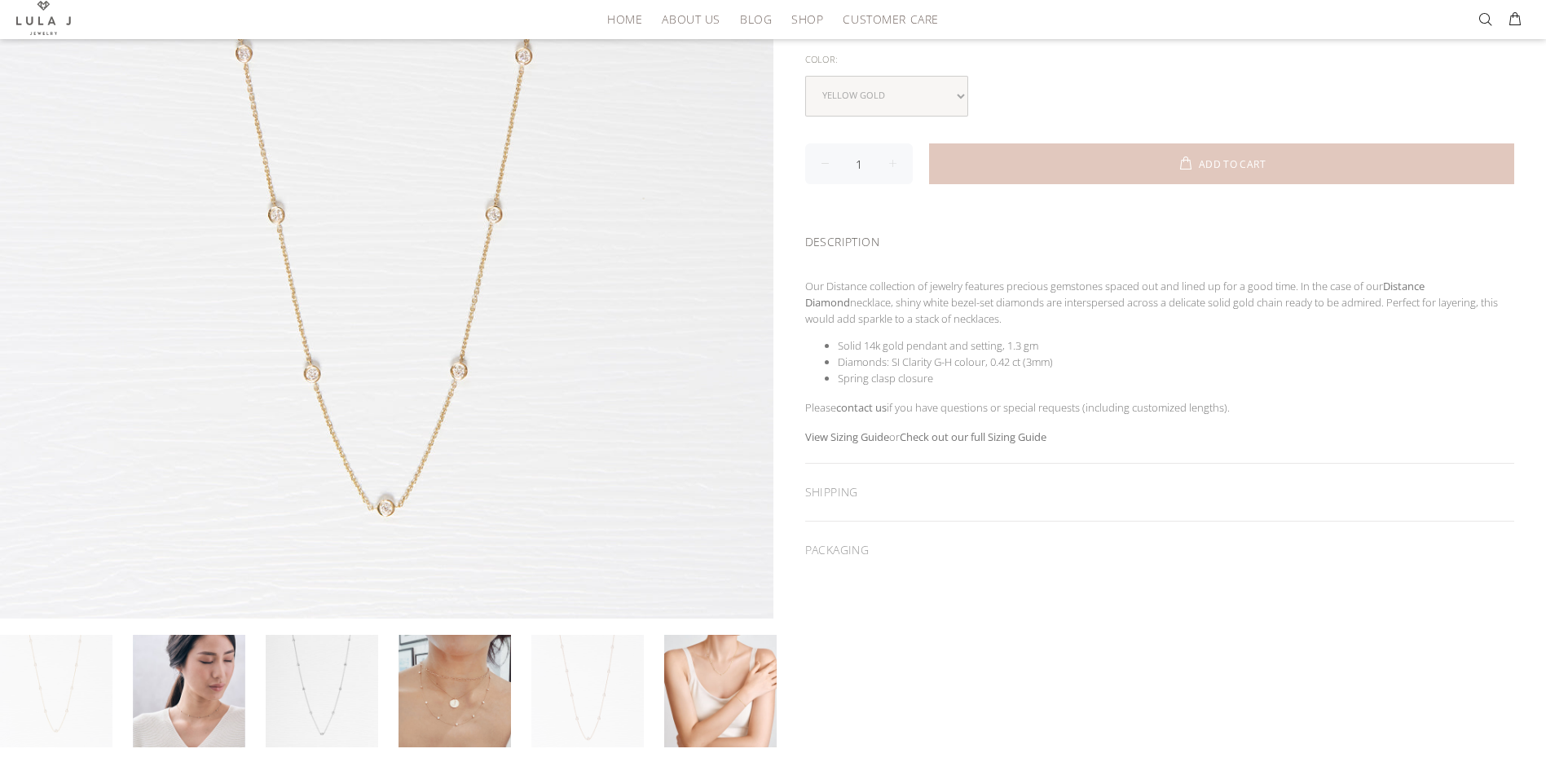
click at [574, 704] on link at bounding box center [588, 691] width 113 height 113
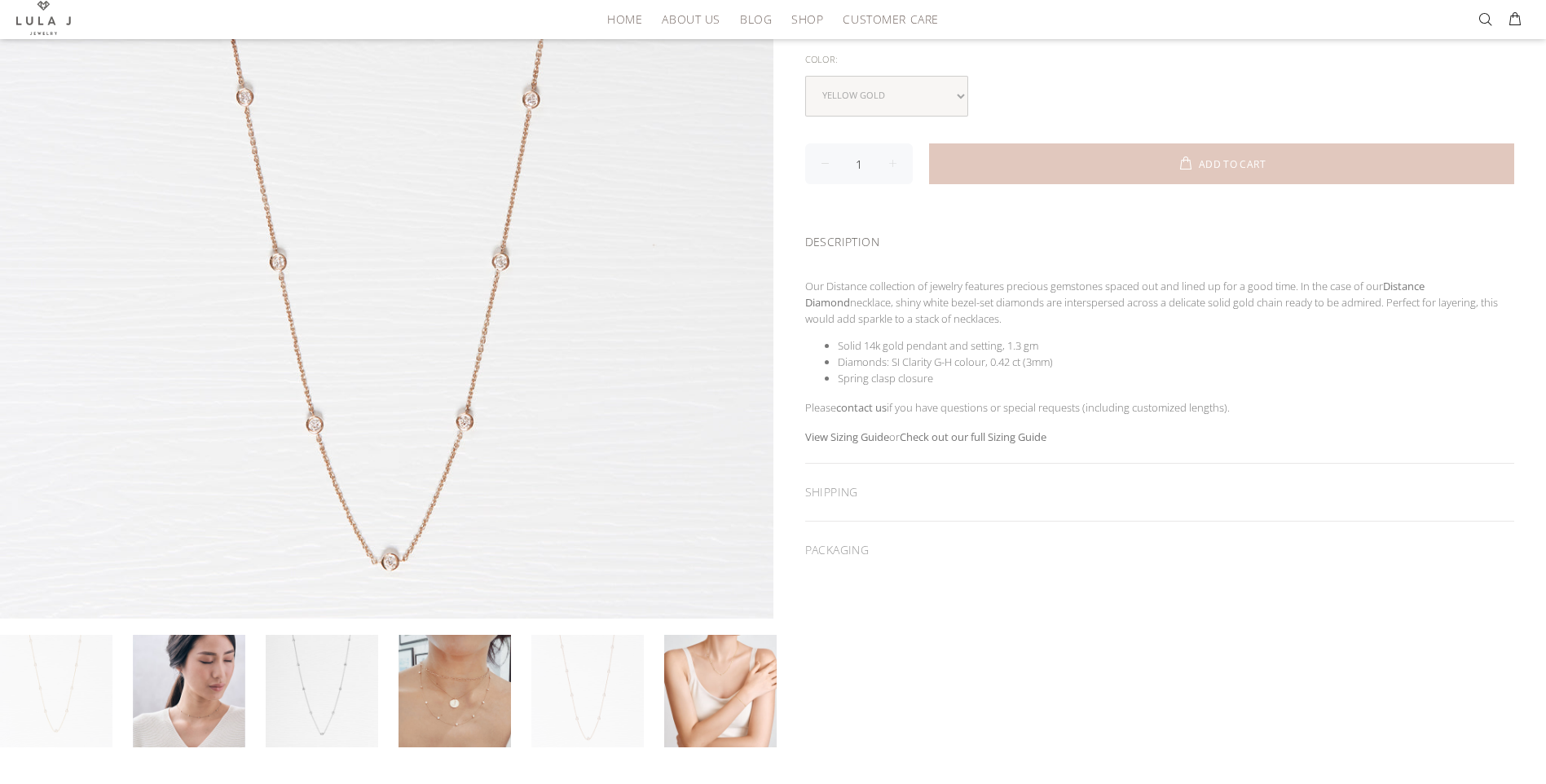
click at [40, 675] on link at bounding box center [56, 691] width 113 height 113
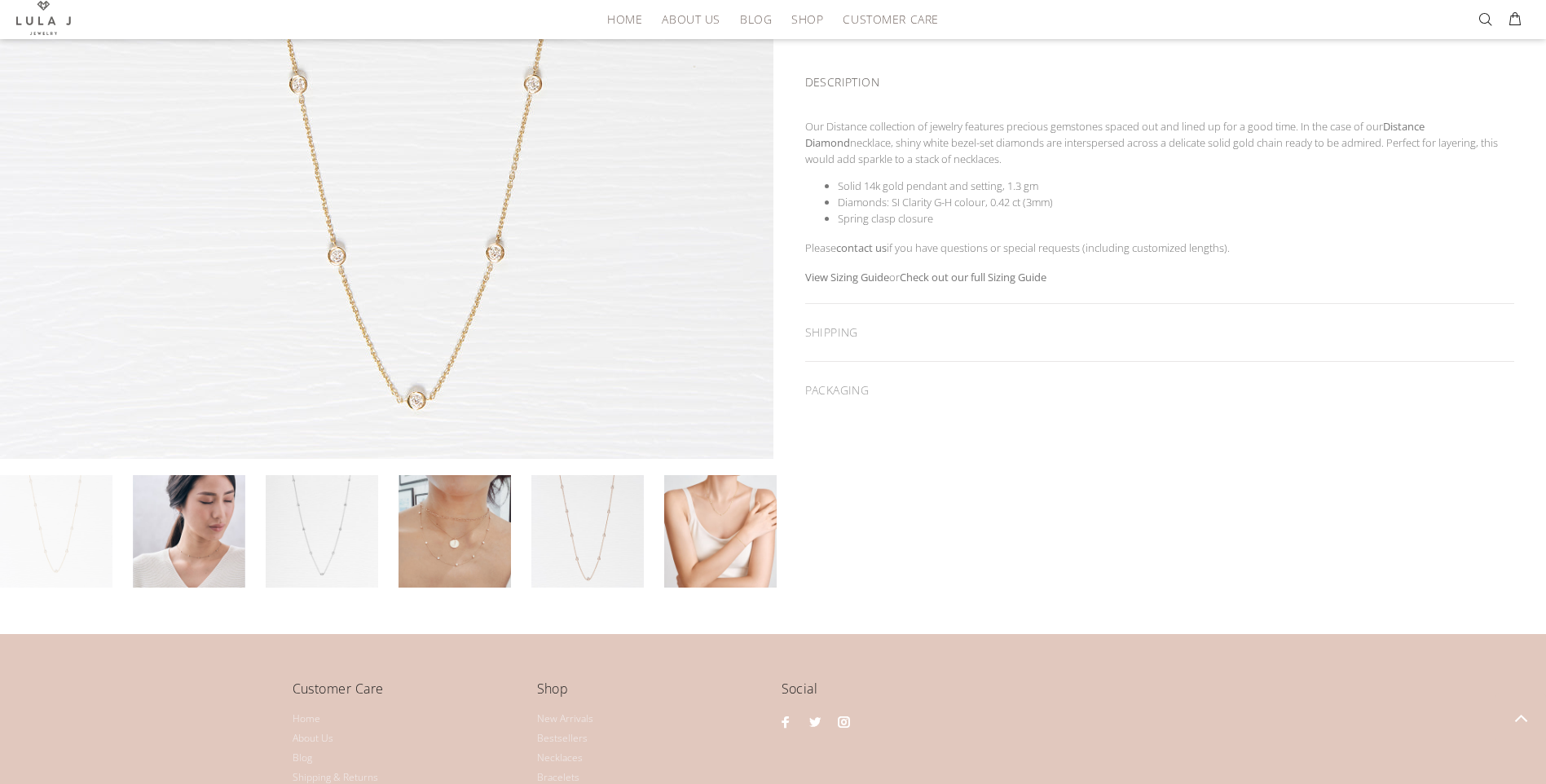
scroll to position [489, 0]
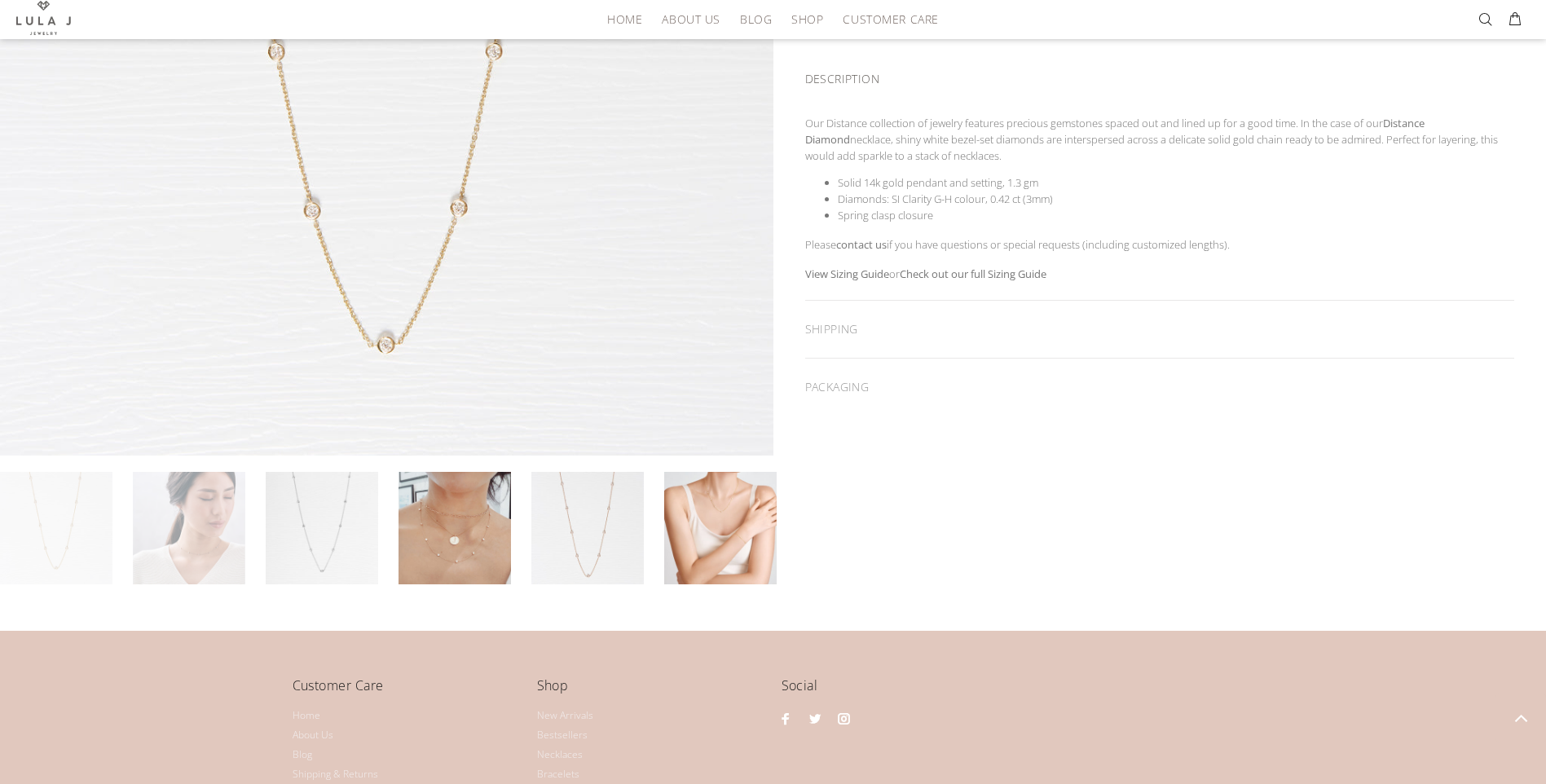
click at [210, 568] on link at bounding box center [189, 528] width 113 height 113
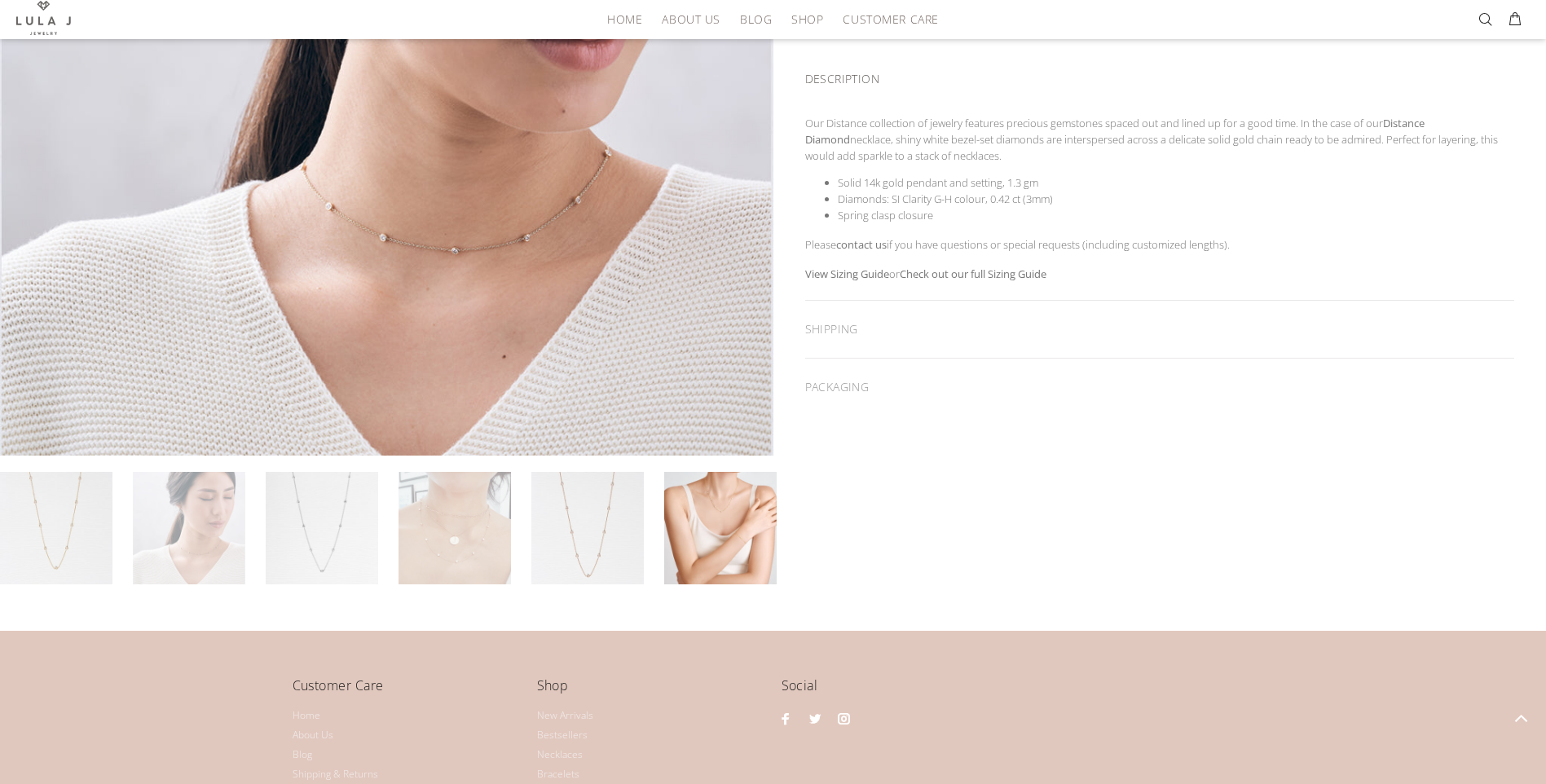
click at [469, 538] on link at bounding box center [455, 528] width 113 height 113
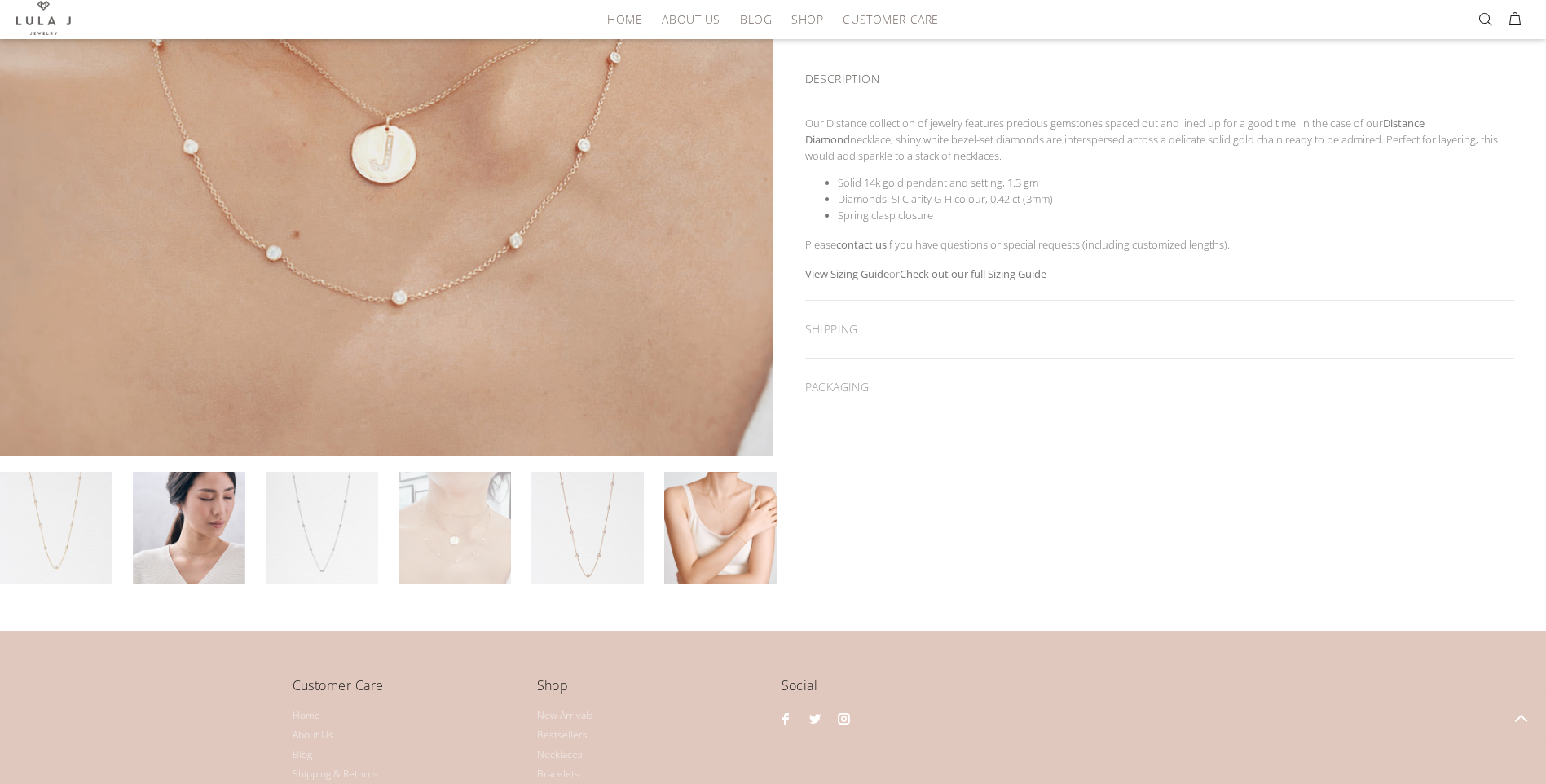
click at [477, 541] on link at bounding box center [455, 528] width 113 height 113
click at [196, 531] on link at bounding box center [189, 528] width 113 height 113
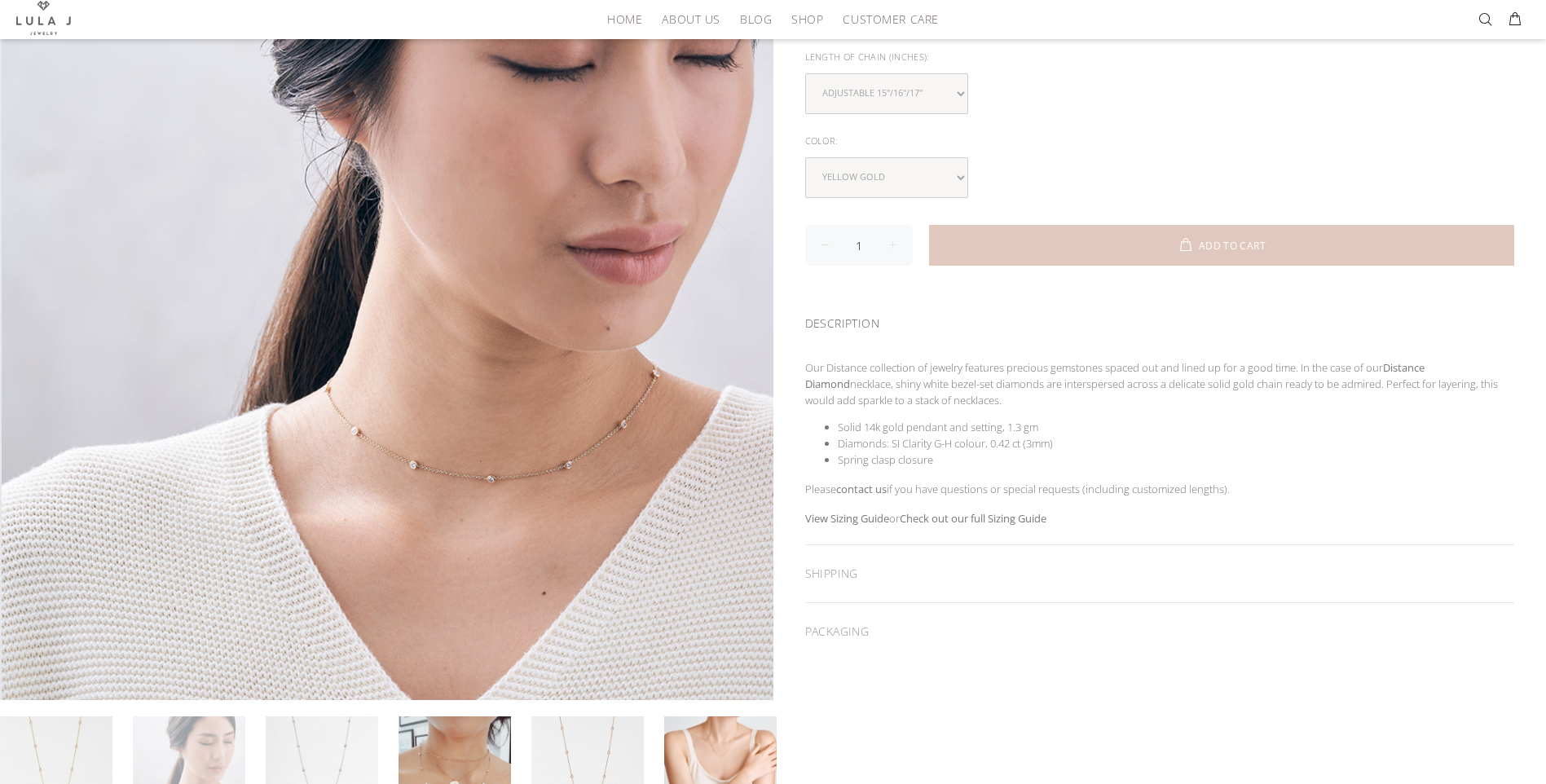
scroll to position [0, 0]
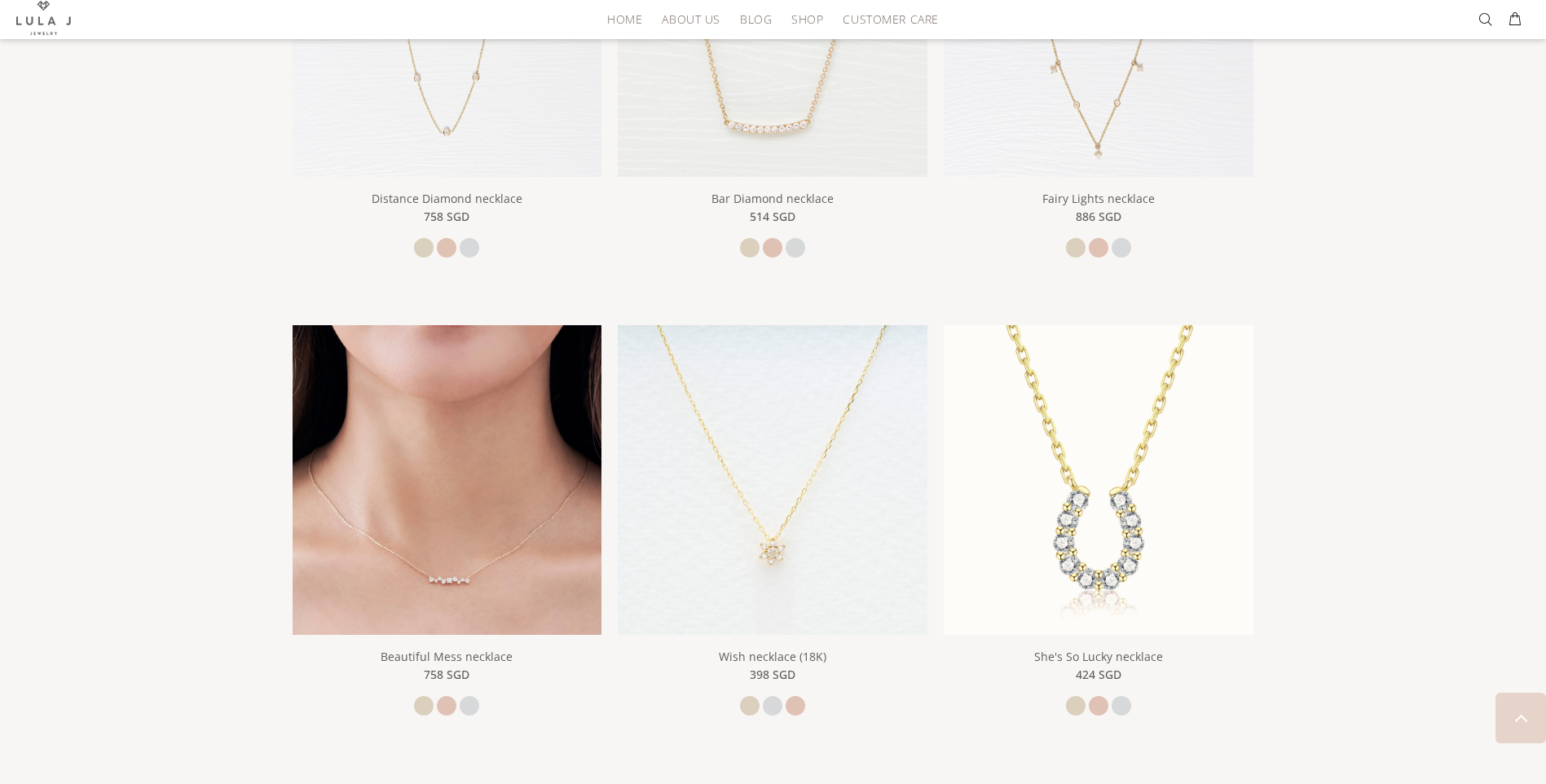
scroll to position [596, 0]
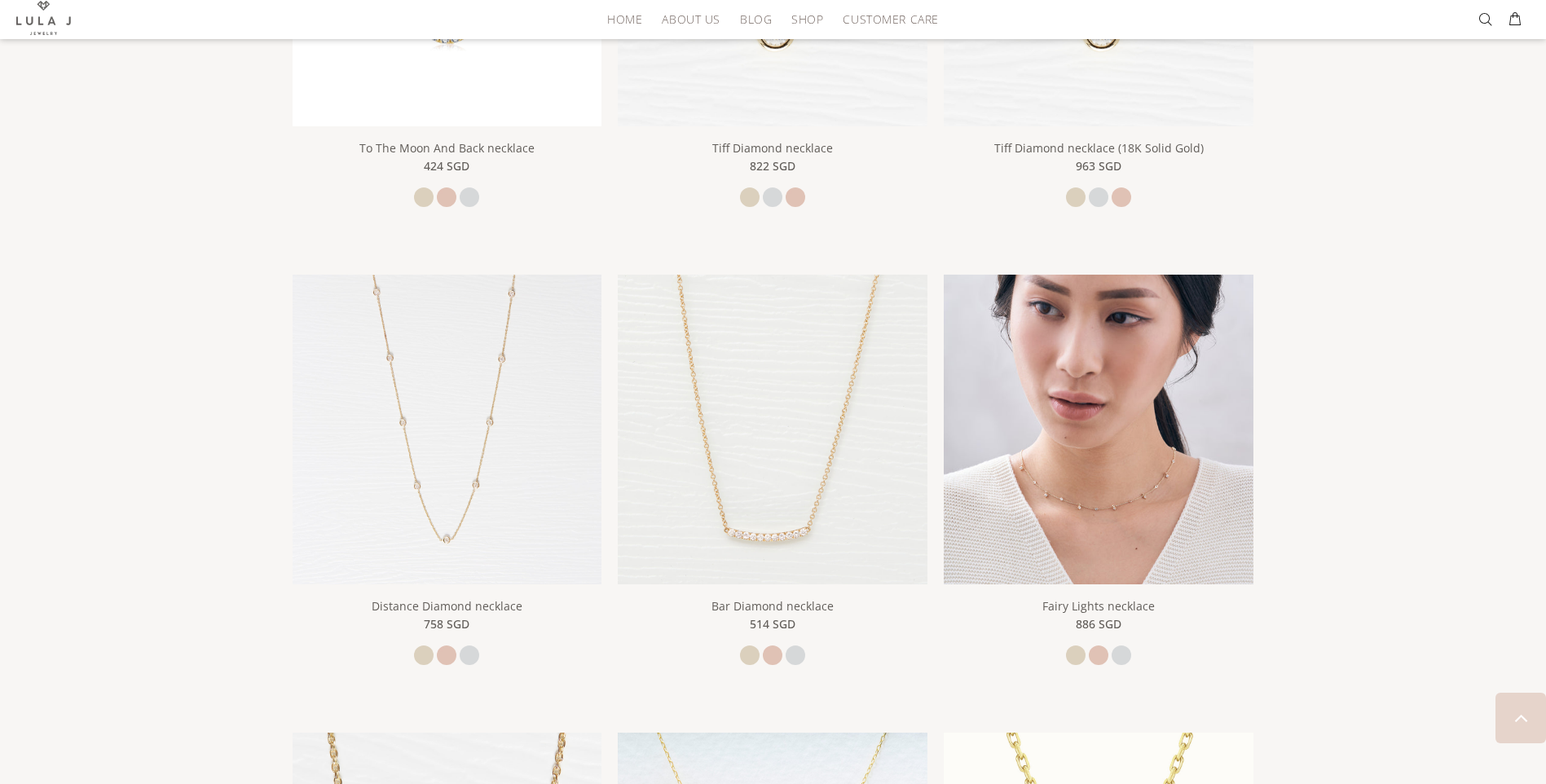
click at [1095, 477] on img at bounding box center [1099, 429] width 310 height 310
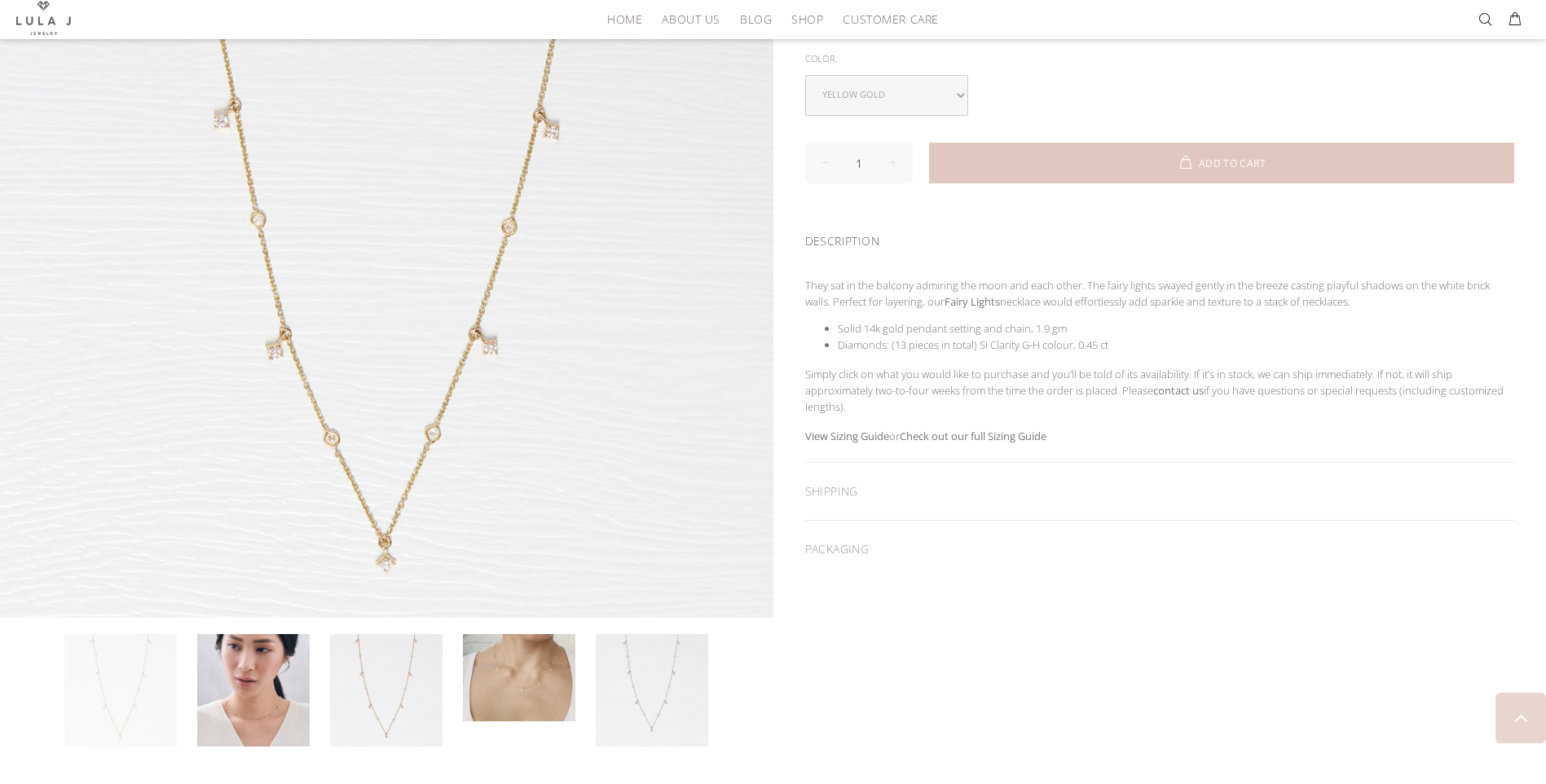
scroll to position [489, 0]
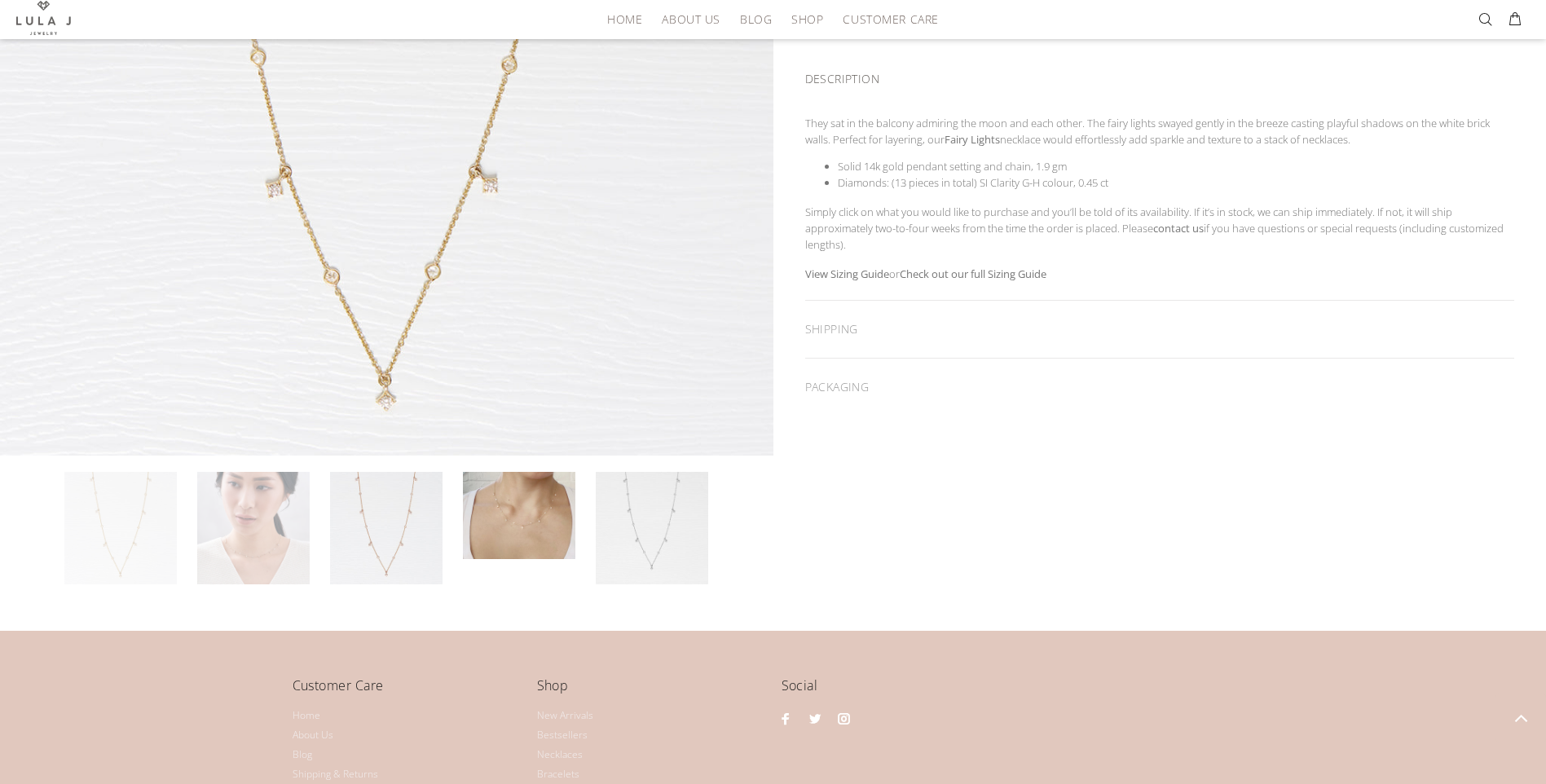
click at [265, 522] on link at bounding box center [253, 528] width 113 height 113
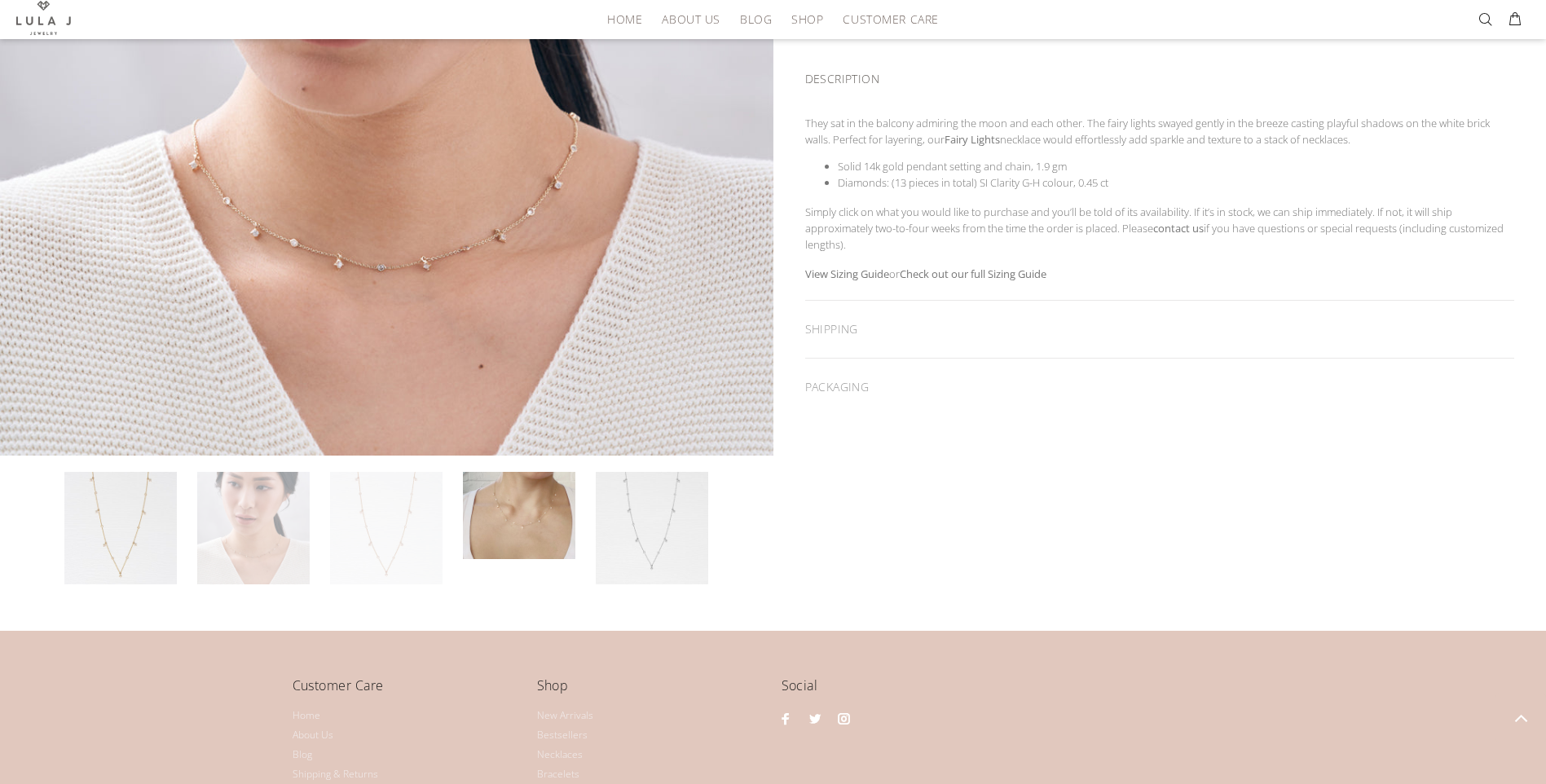
click at [359, 518] on link at bounding box center [386, 528] width 113 height 113
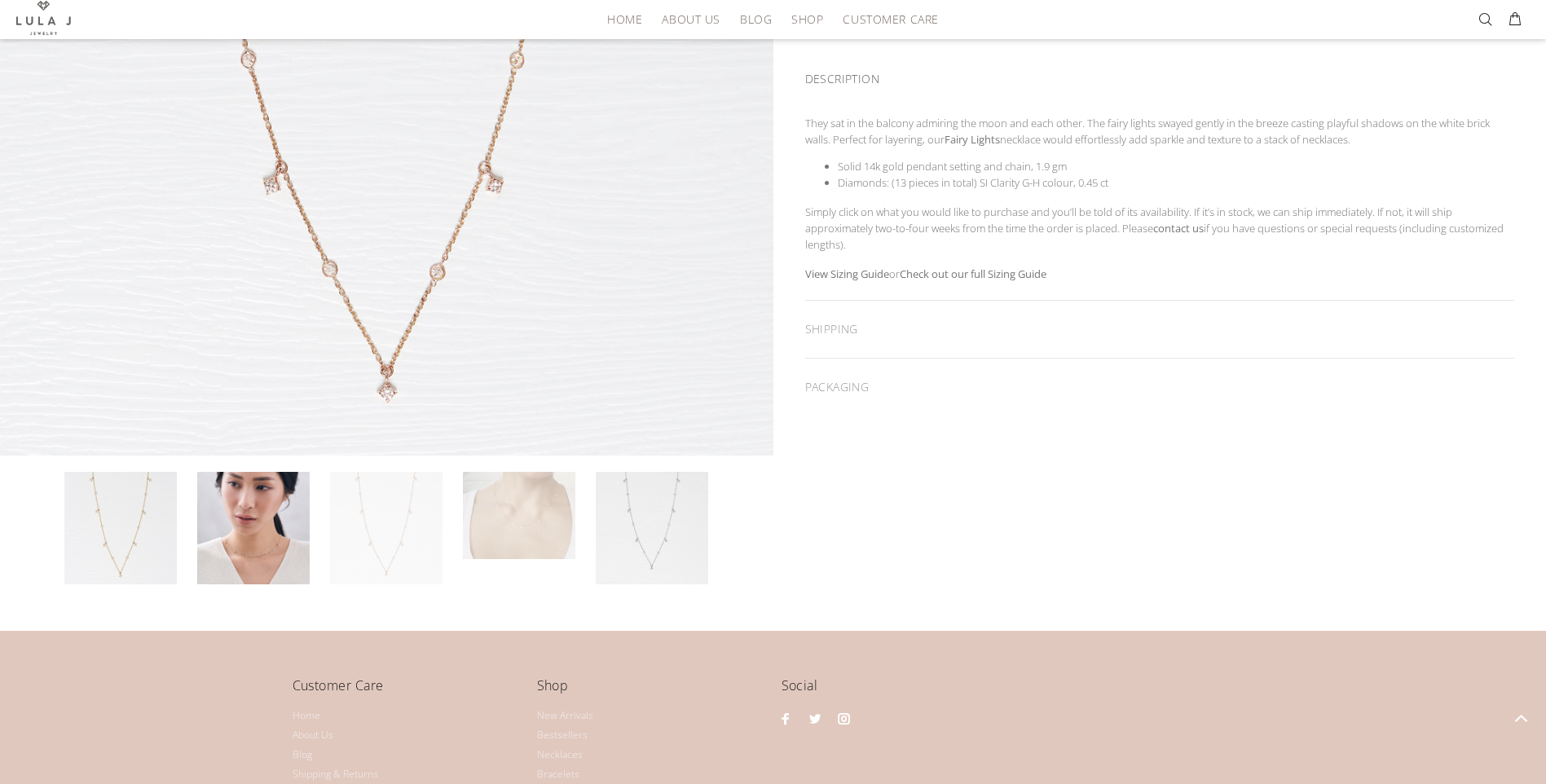
click at [490, 527] on link at bounding box center [519, 515] width 113 height 88
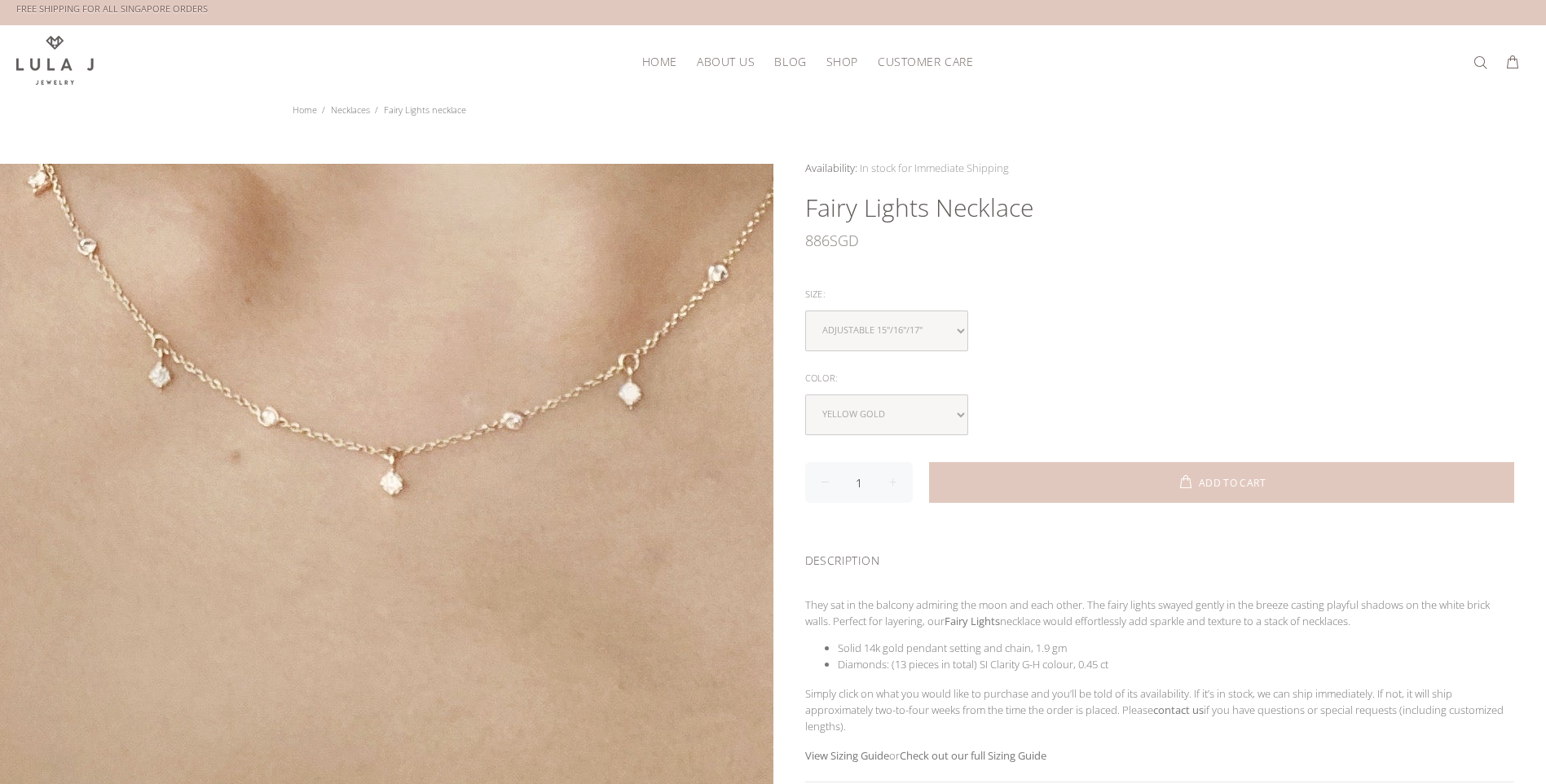
scroll to position [0, 0]
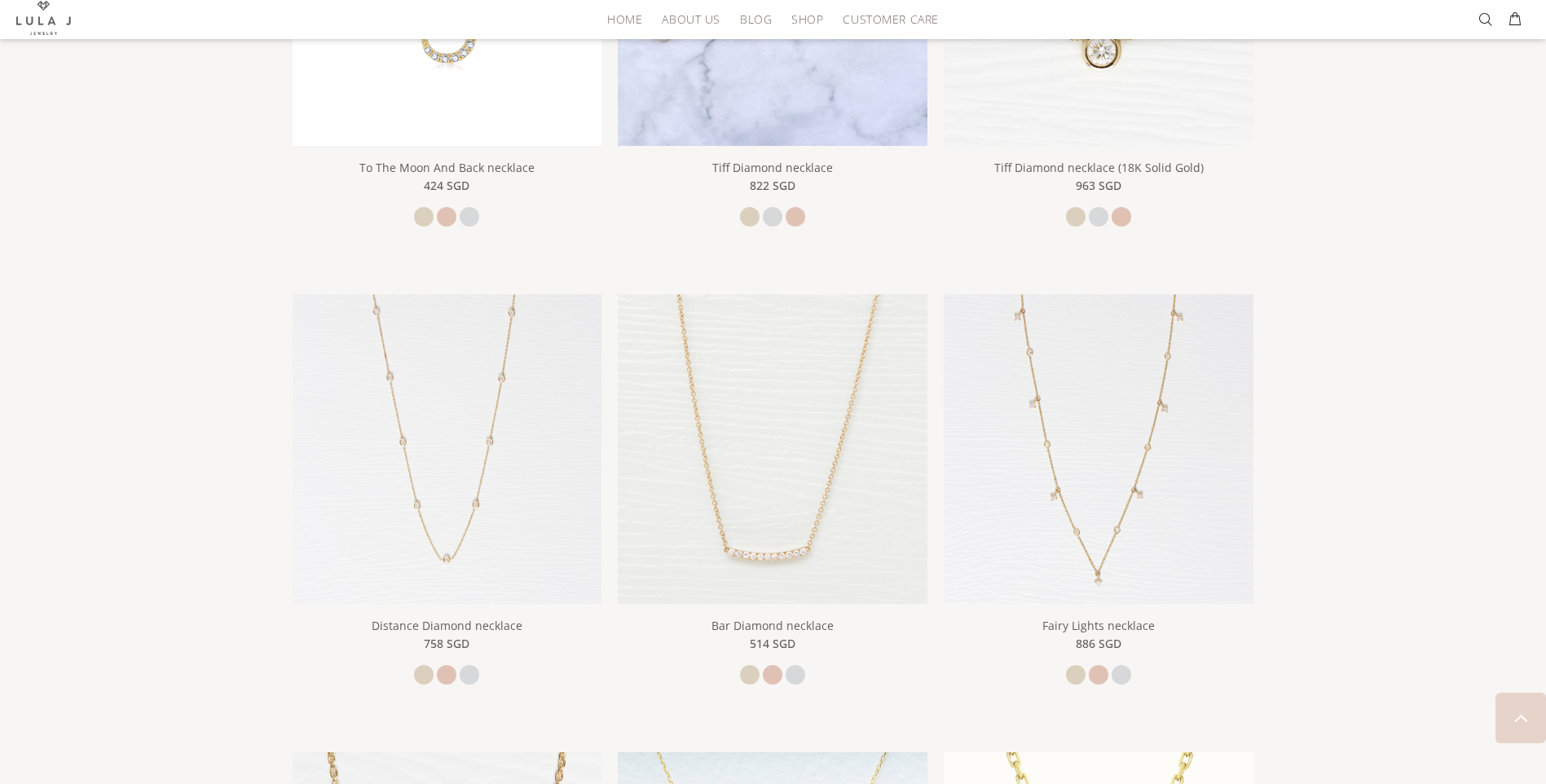
scroll to position [328, 0]
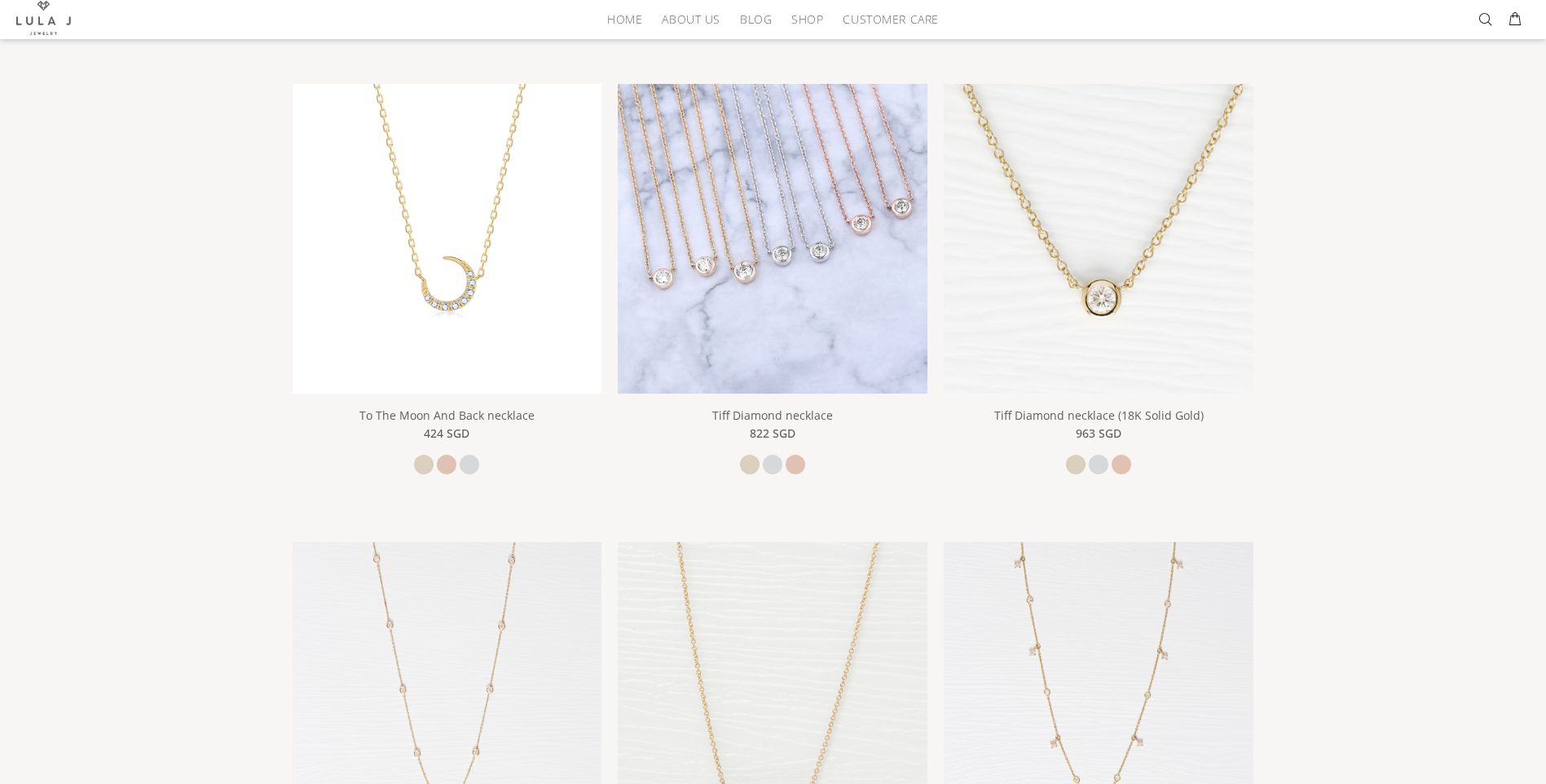
click at [828, 239] on img at bounding box center [773, 239] width 310 height 310
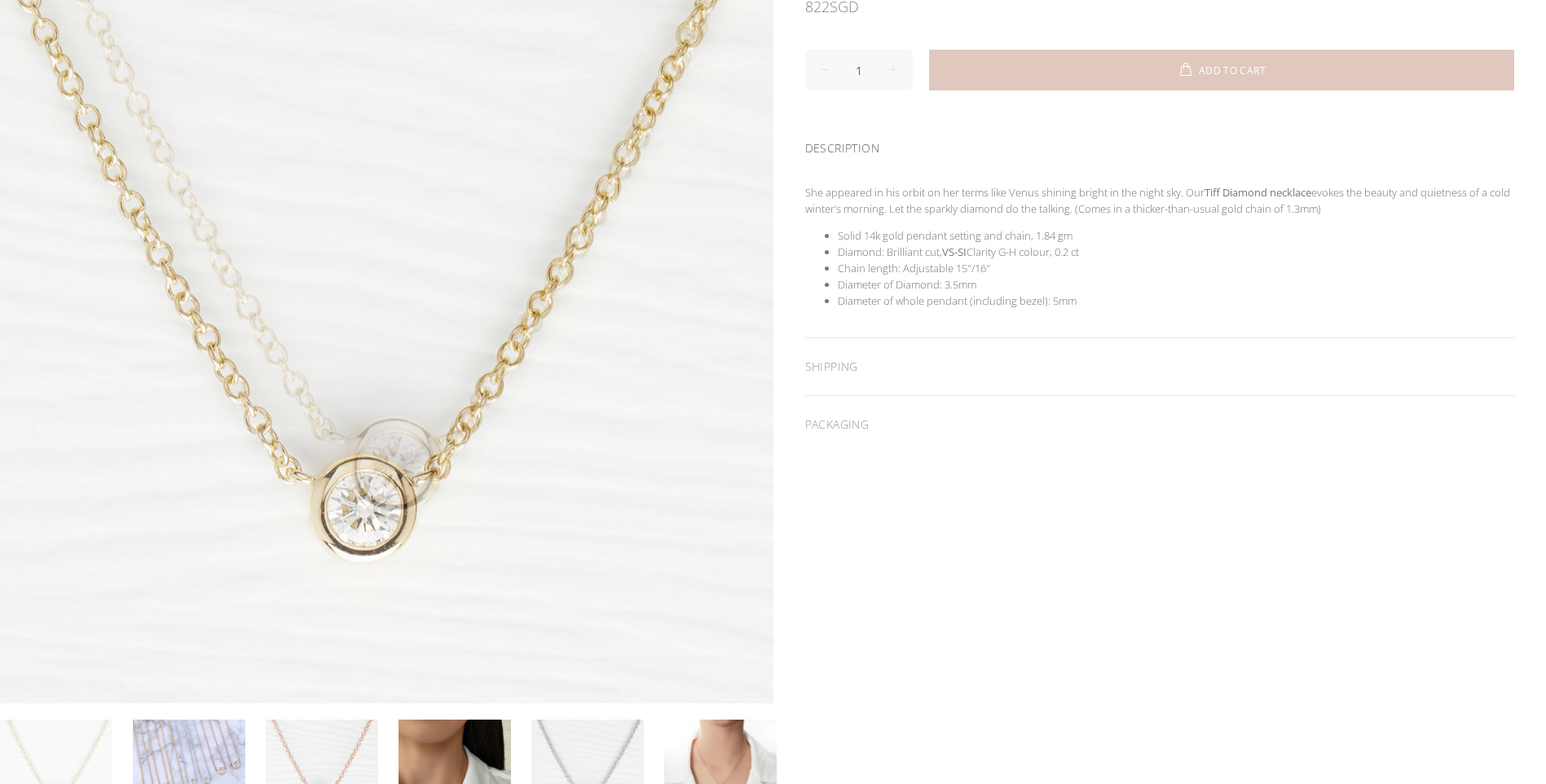
scroll to position [407, 0]
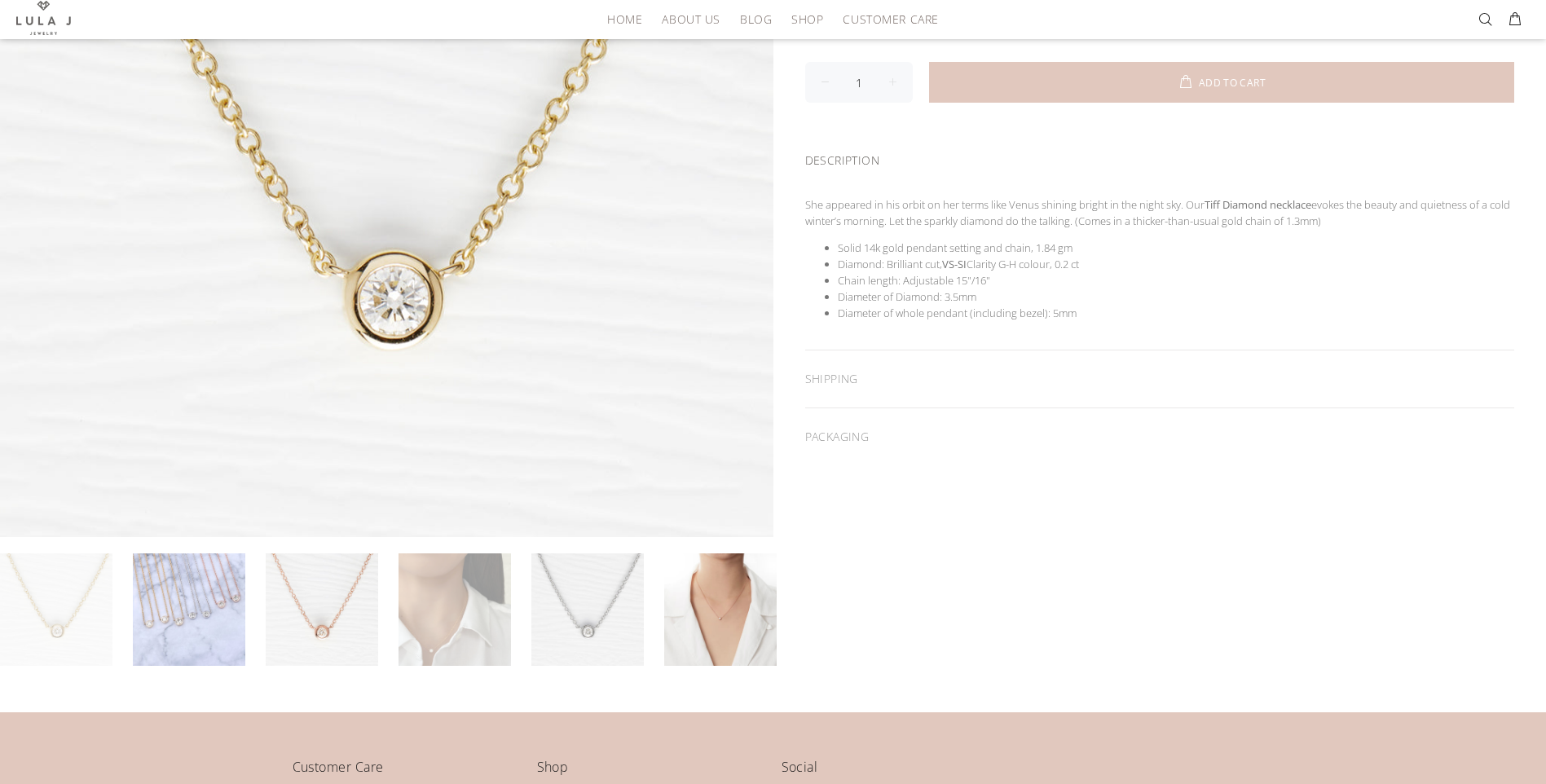
click at [478, 623] on link at bounding box center [455, 610] width 113 height 113
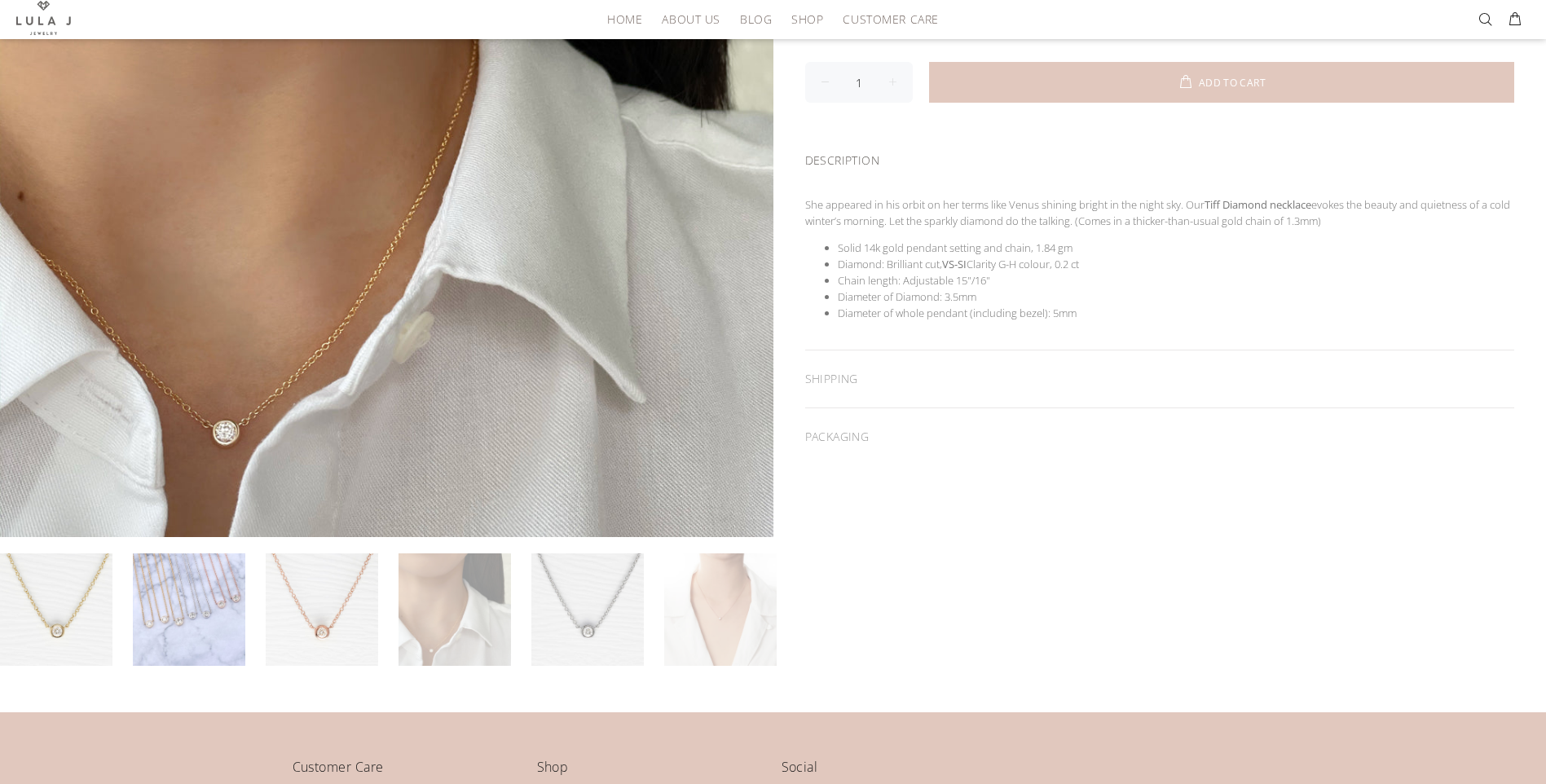
click at [714, 622] on link at bounding box center [721, 610] width 113 height 113
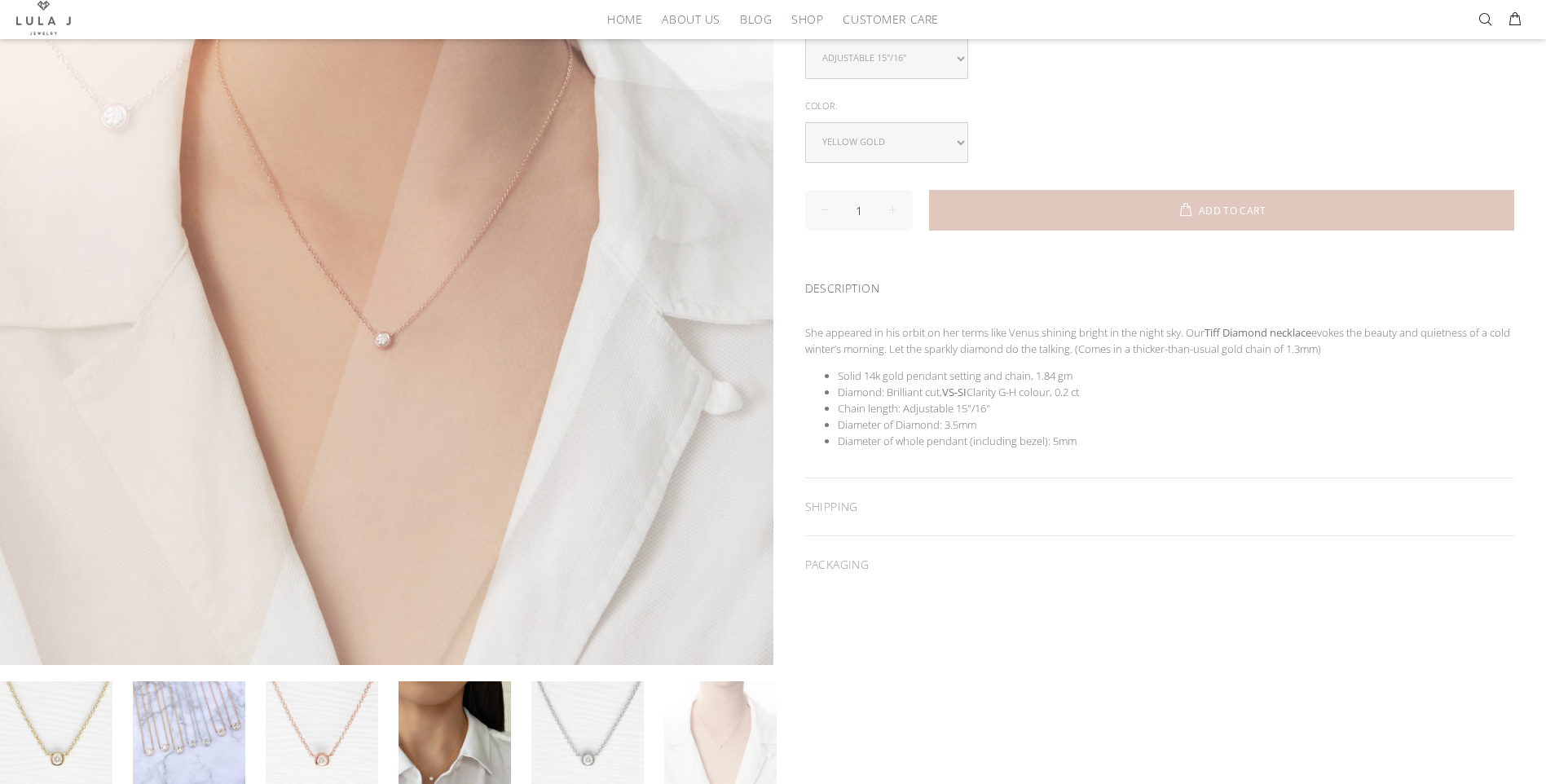
scroll to position [163, 0]
